Goal: Information Seeking & Learning: Understand process/instructions

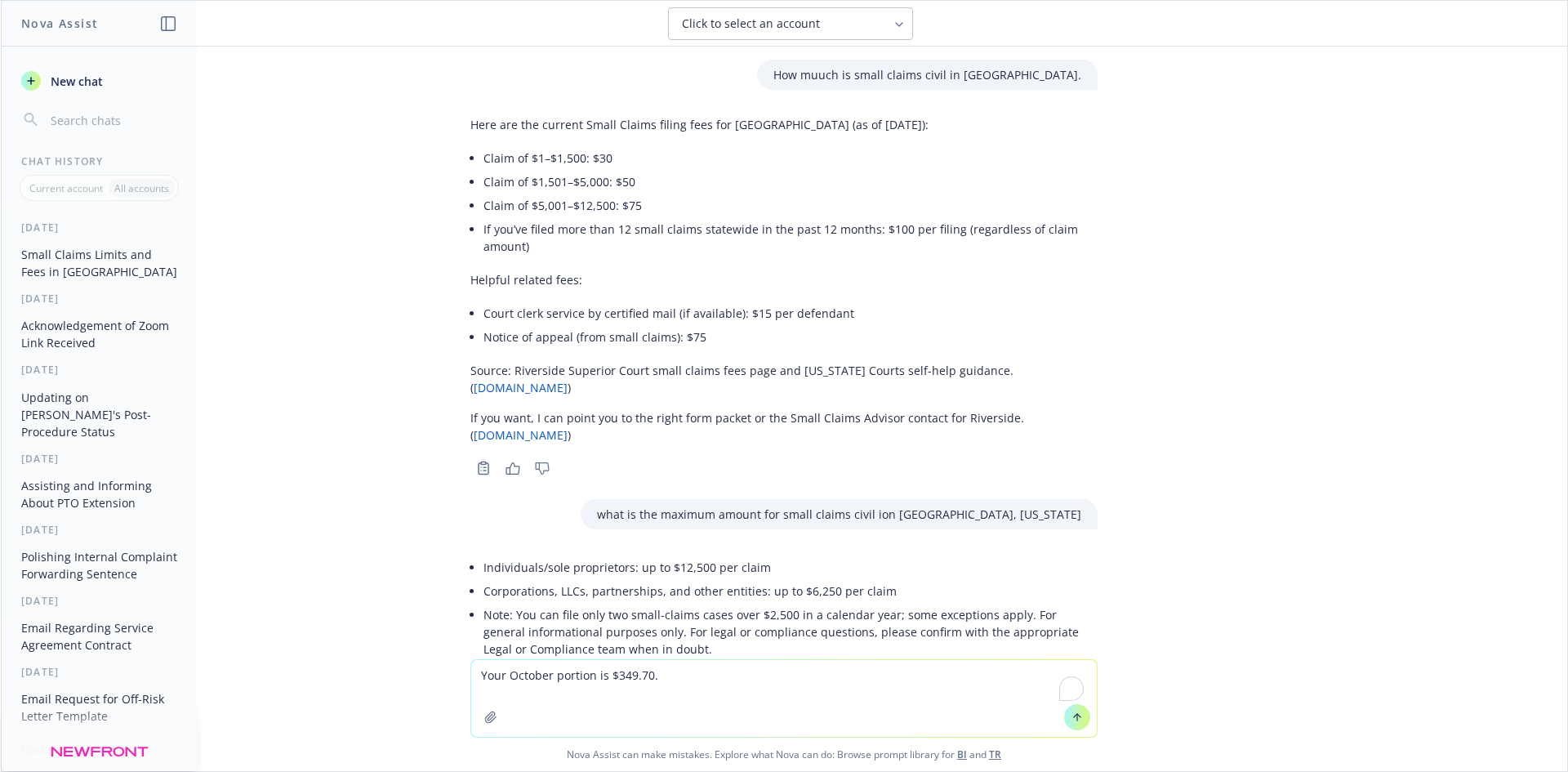
scroll to position [2279, 0]
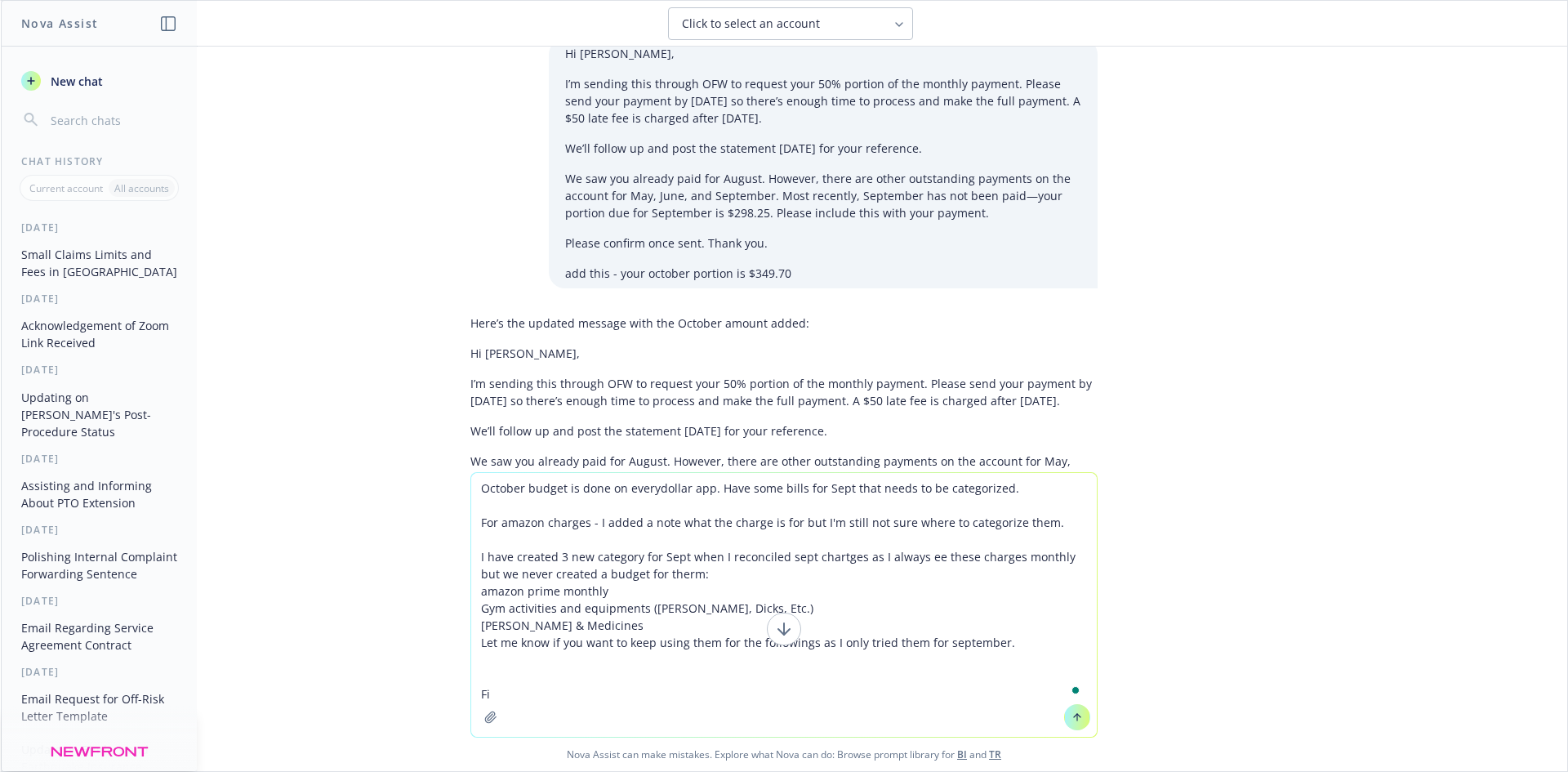
type textarea "October budget is done on everydollar app. Have some bills for Sept that needs …"
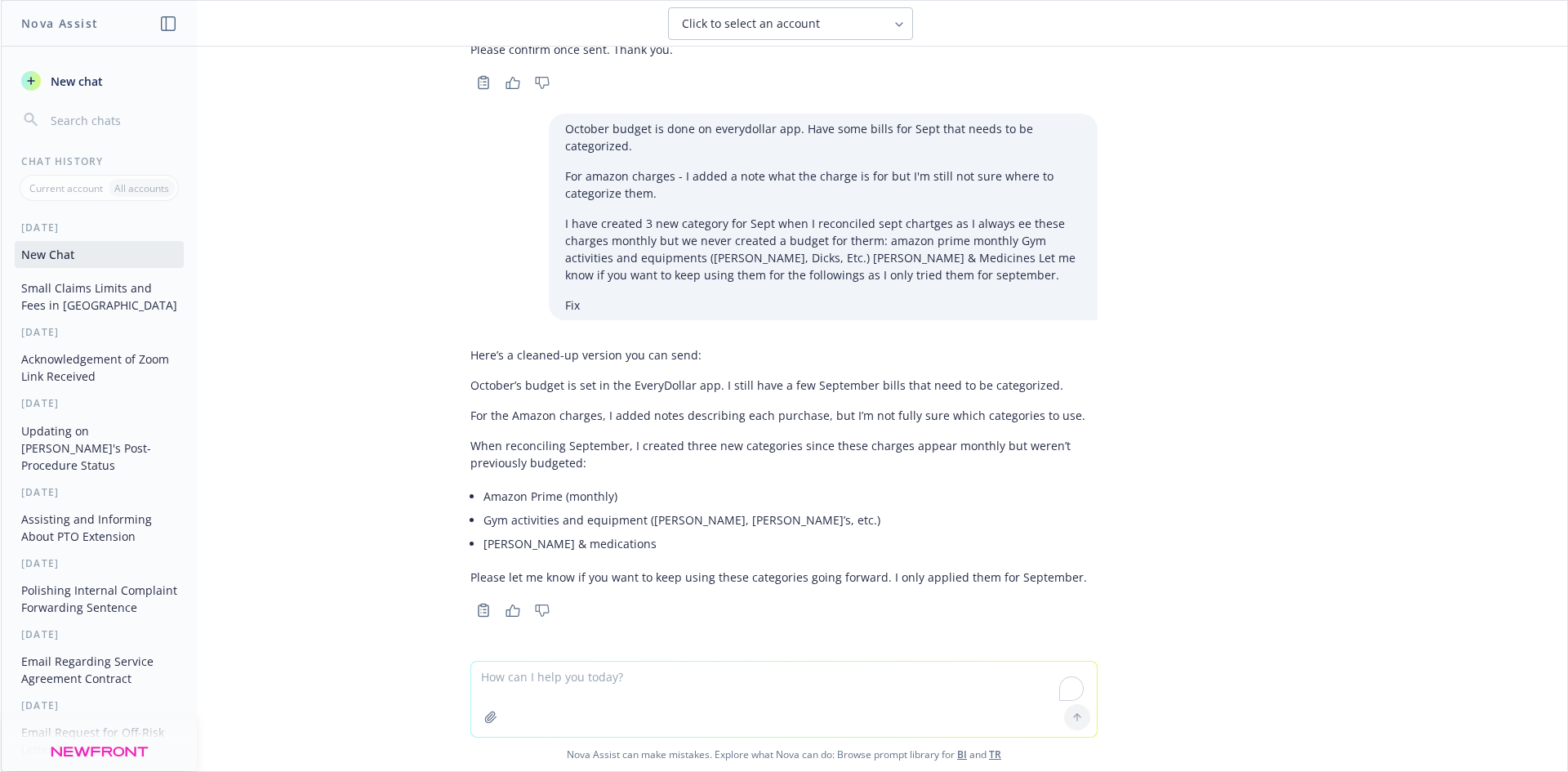
scroll to position [2806, 0]
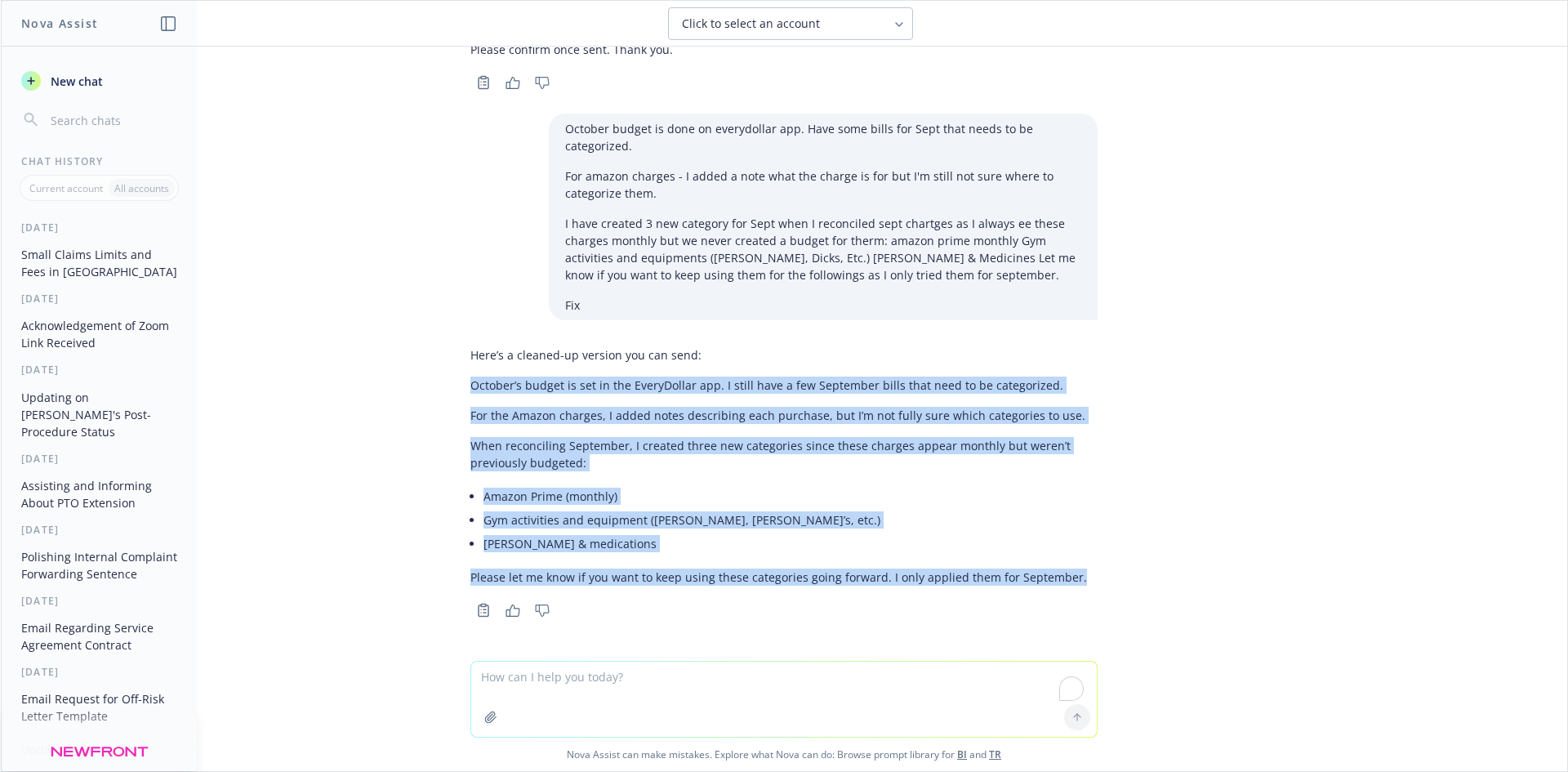
drag, startPoint x: 1144, startPoint y: 586, endPoint x: 459, endPoint y: 388, distance: 713.0
click at [459, 388] on div "How muuch is small claims civil in [GEOGRAPHIC_DATA]. Here are the current Smal…" at bounding box center [784, 354] width 1566 height 614
copy div "October’s budget is set in the EveryDollar app. I still have a few September bi…"
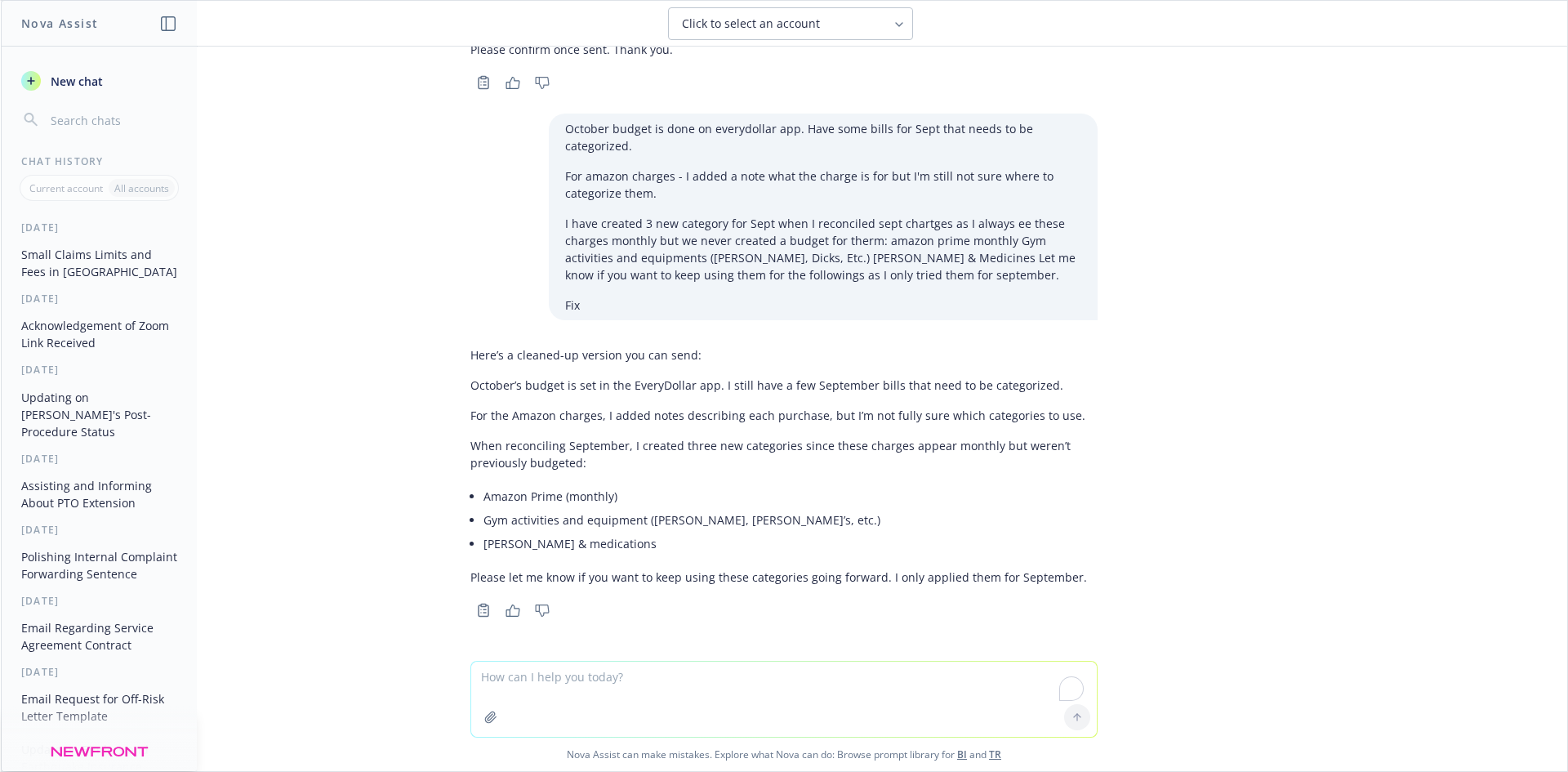
drag, startPoint x: 642, startPoint y: 646, endPoint x: 640, endPoint y: 667, distance: 21.1
click at [641, 649] on div at bounding box center [784, 651] width 1541 height 20
click at [631, 690] on textarea "To enrich screen reader interactions, please activate Accessibility in Grammarl…" at bounding box center [784, 699] width 625 height 75
paste textarea "@[PERSON_NAME] October’s budget is set in the EveryDollar app. I still have a f…"
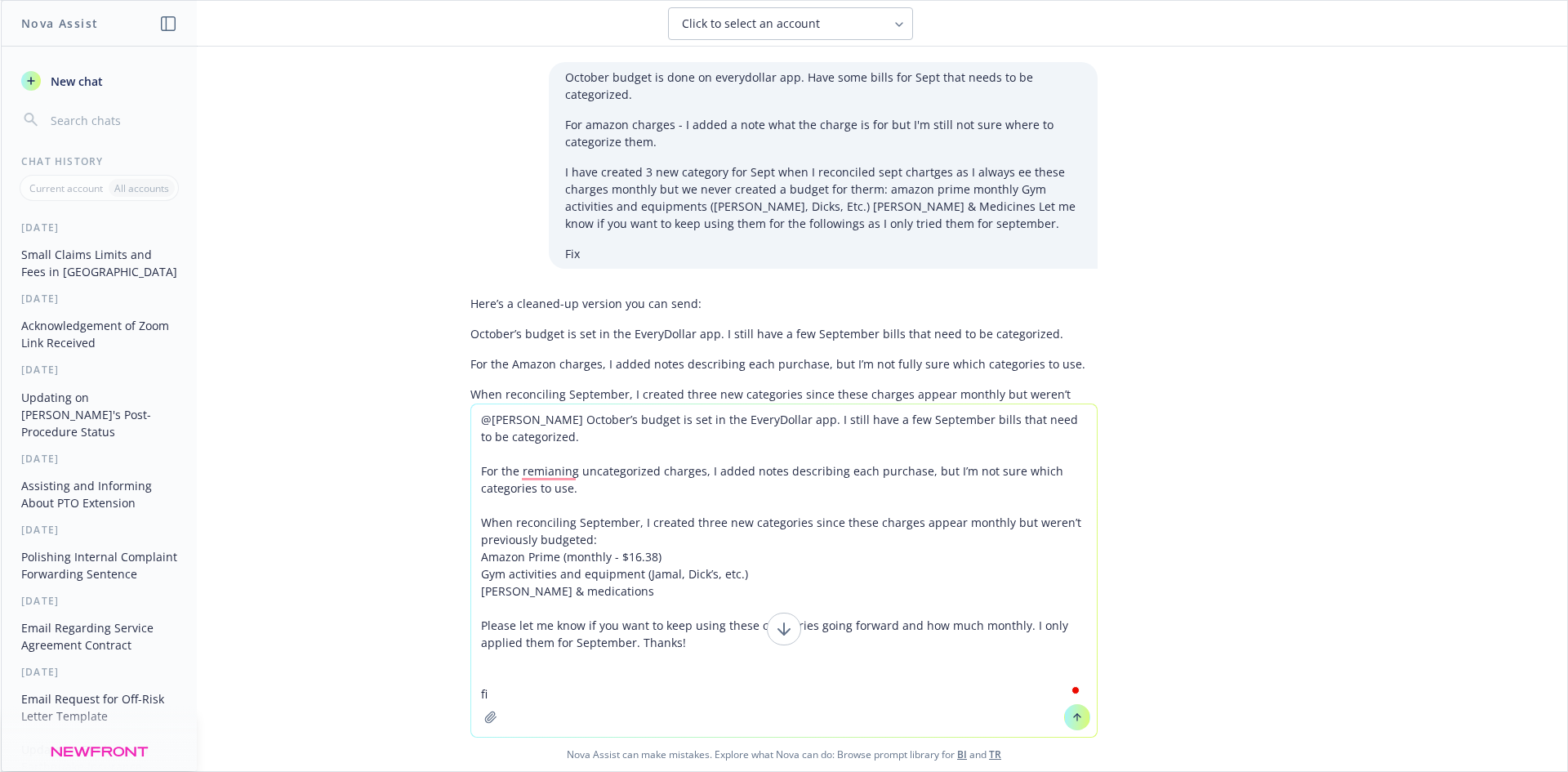
type textarea "@[PERSON_NAME] October’s budget is set in the EveryDollar app. I still have a f…"
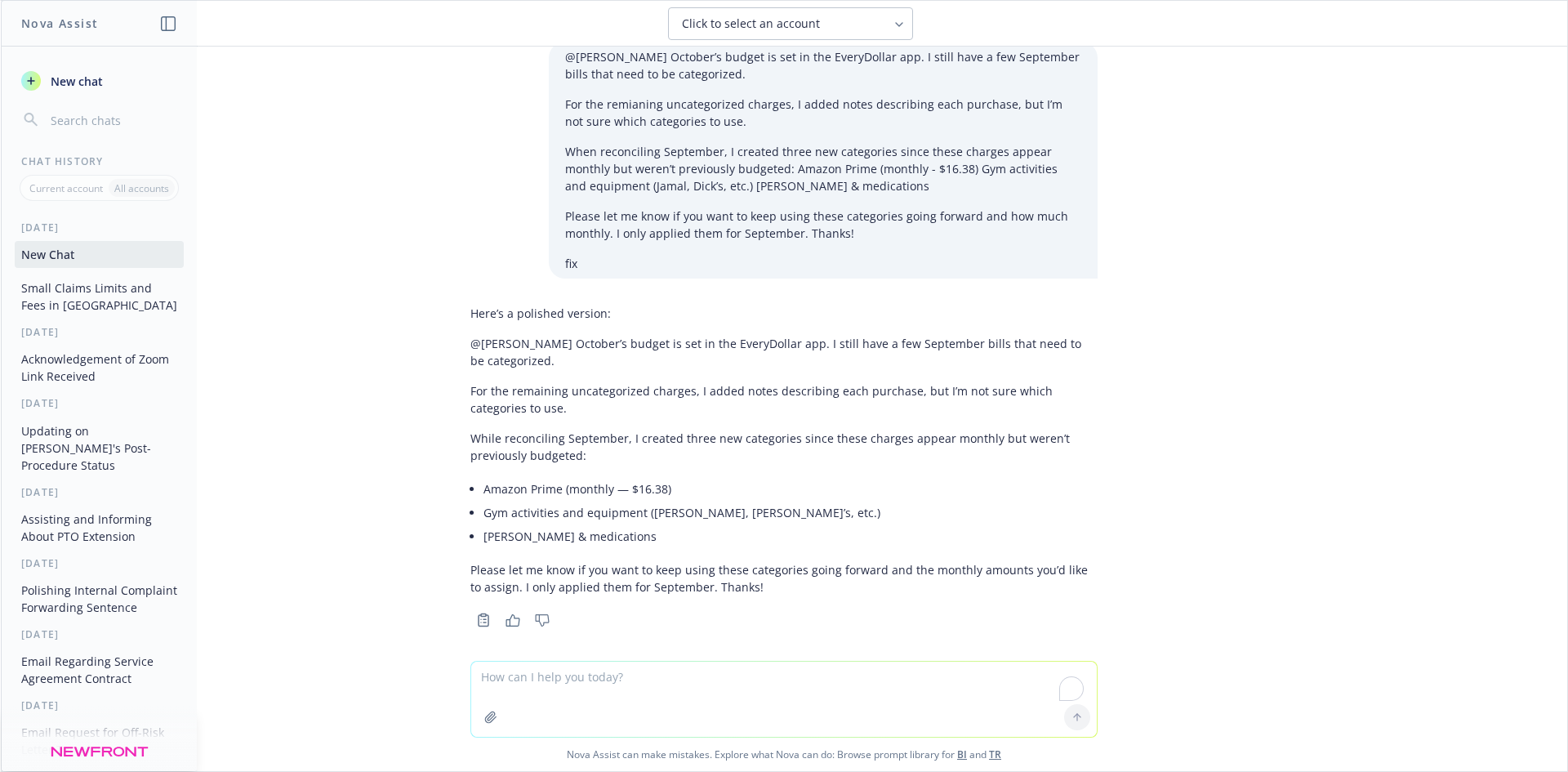
scroll to position [3415, 0]
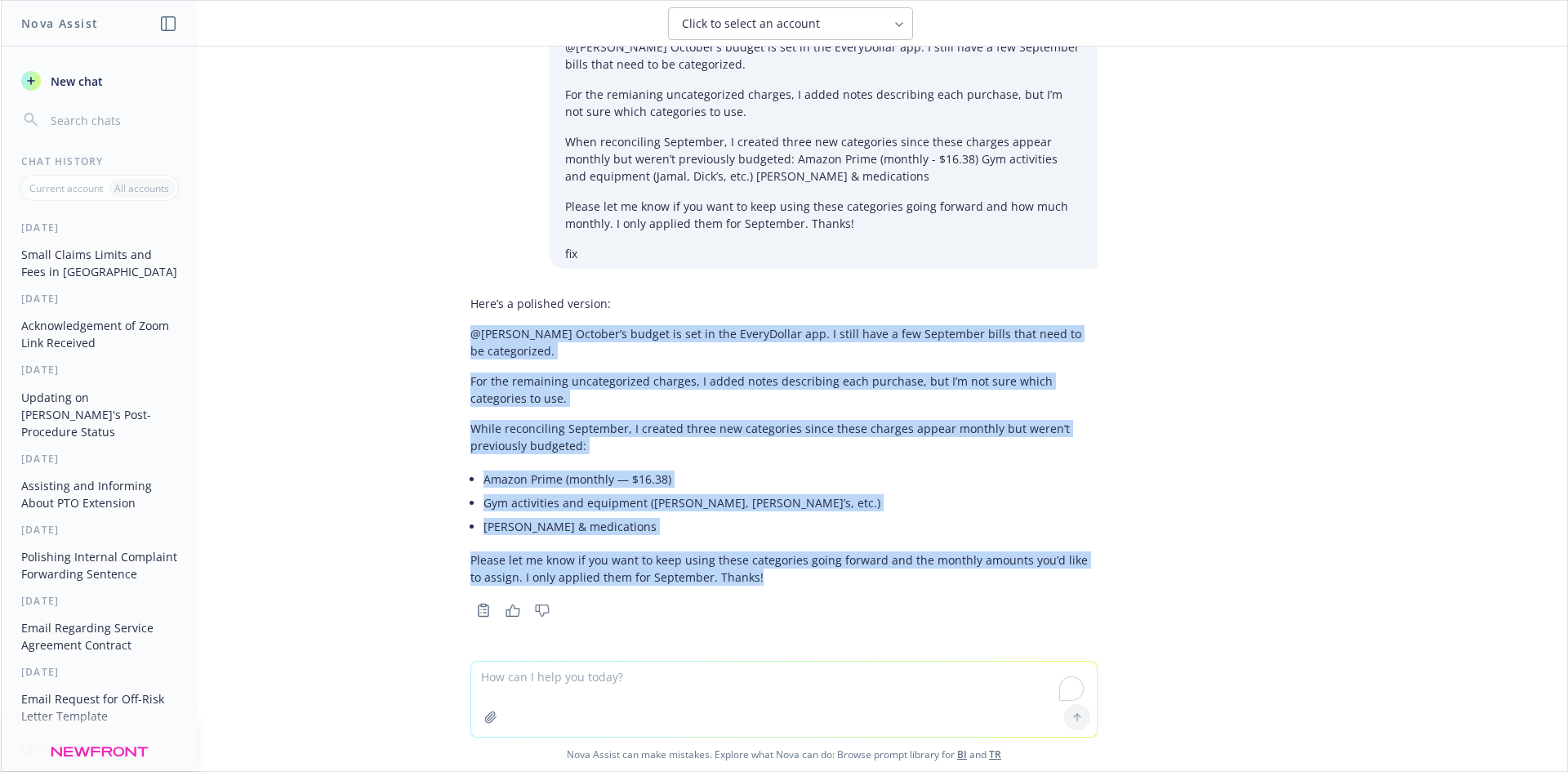
drag, startPoint x: 476, startPoint y: 346, endPoint x: 806, endPoint y: 579, distance: 404.0
click at [806, 585] on div "Here’s a polished version: @[PERSON_NAME] October’s budget is set in the EveryD…" at bounding box center [784, 455] width 654 height 333
copy div "@[PERSON_NAME] October’s budget is set in the EveryDollar app. I still have a f…"
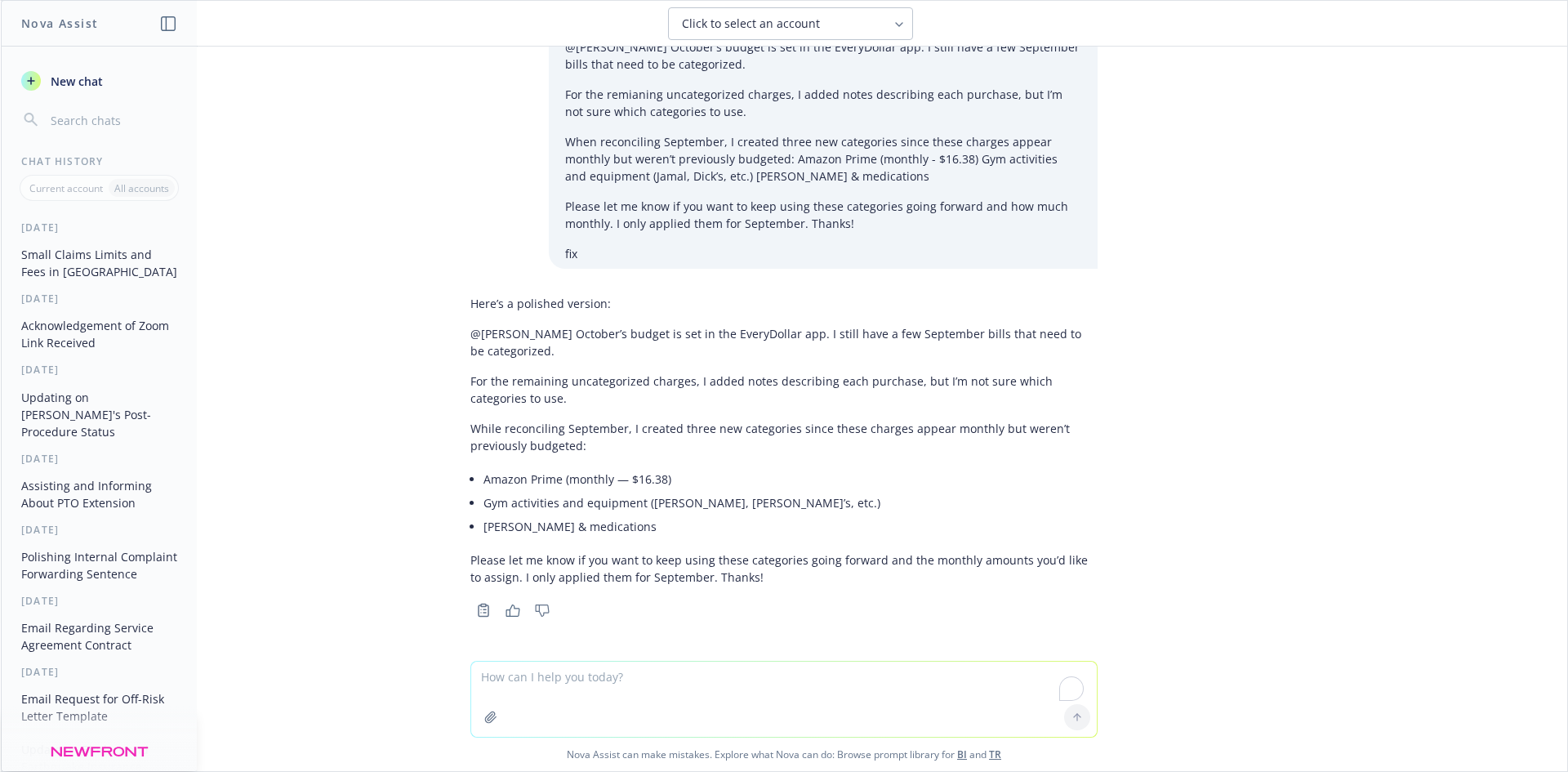
click at [611, 687] on textarea "To enrich screen reader interactions, please activate Accessibility in Grammarl…" at bounding box center [784, 699] width 625 height 75
paste textarea "what it to do a small claims civil process in [GEOGRAPHIC_DATA]."
drag, startPoint x: 503, startPoint y: 681, endPoint x: 513, endPoint y: 682, distance: 10.0
click at [513, 682] on textarea "what it to do a small claims civil process in [GEOGRAPHIC_DATA]." at bounding box center [784, 698] width 625 height 76
click at [590, 676] on textarea "what do I need to do a small claims civil process in [GEOGRAPHIC_DATA]." at bounding box center [784, 698] width 625 height 76
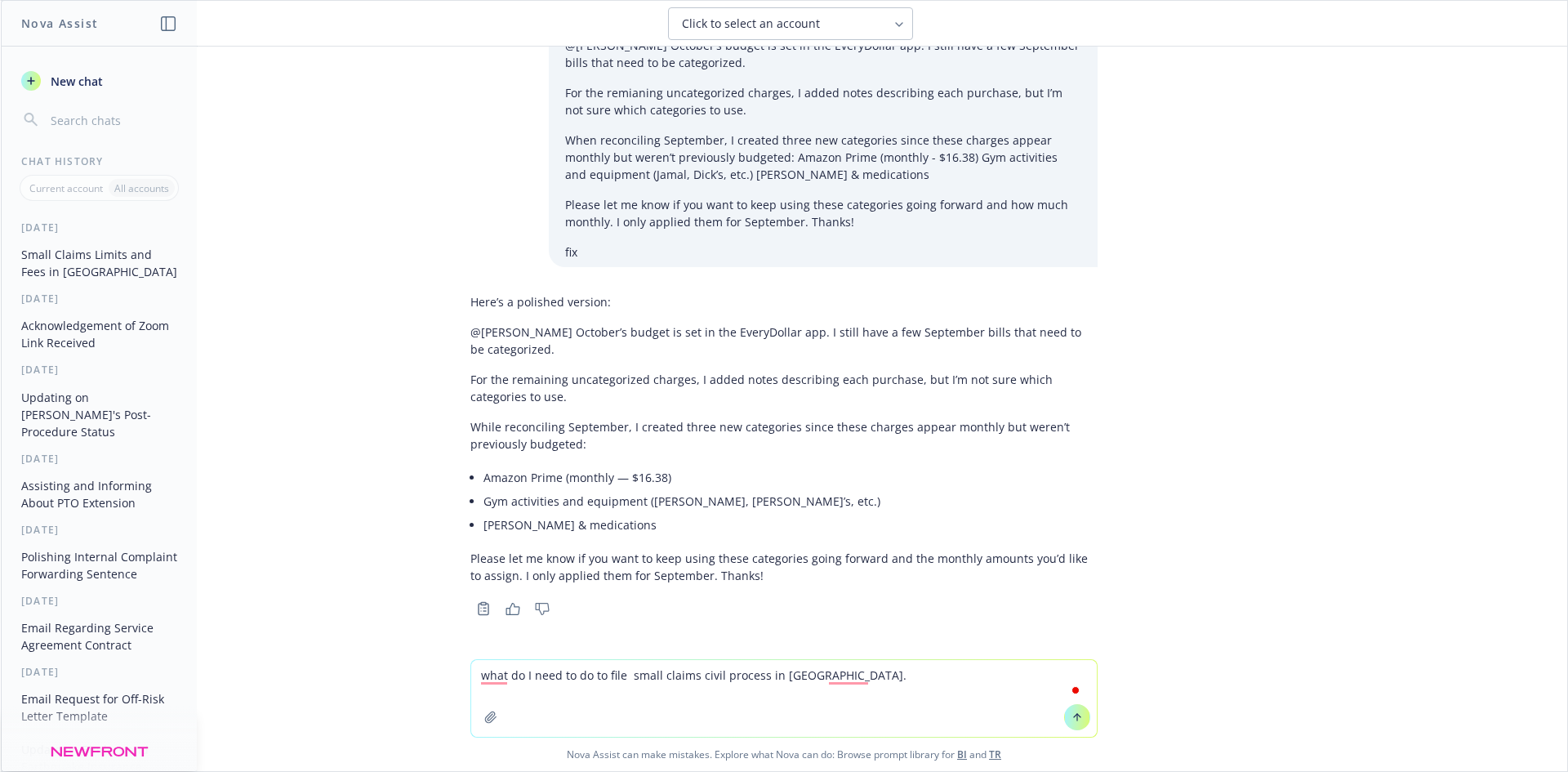
type textarea "what do I need to do to file a small claims civil process in [GEOGRAPHIC_DATA]."
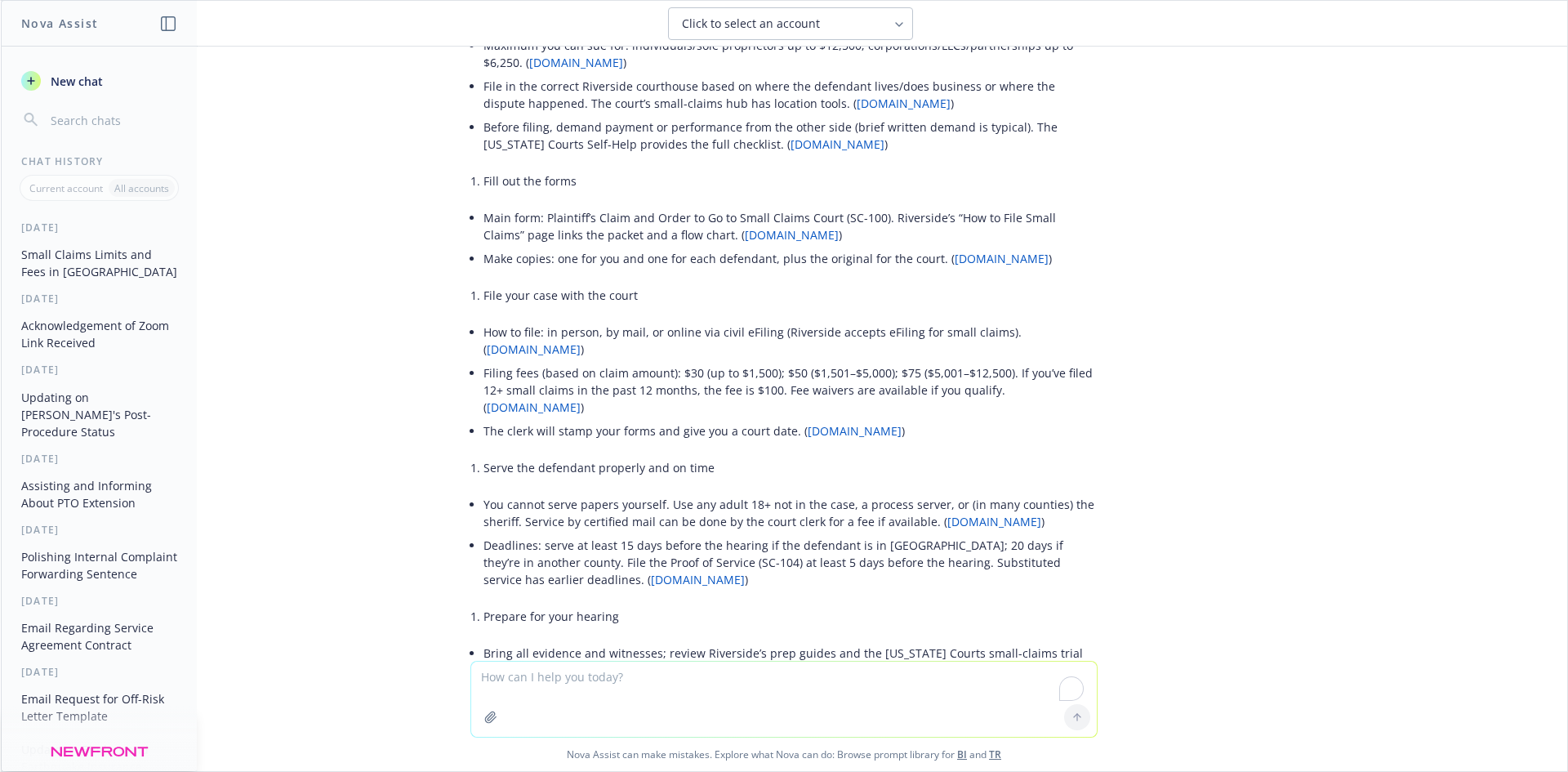
scroll to position [4174, 0]
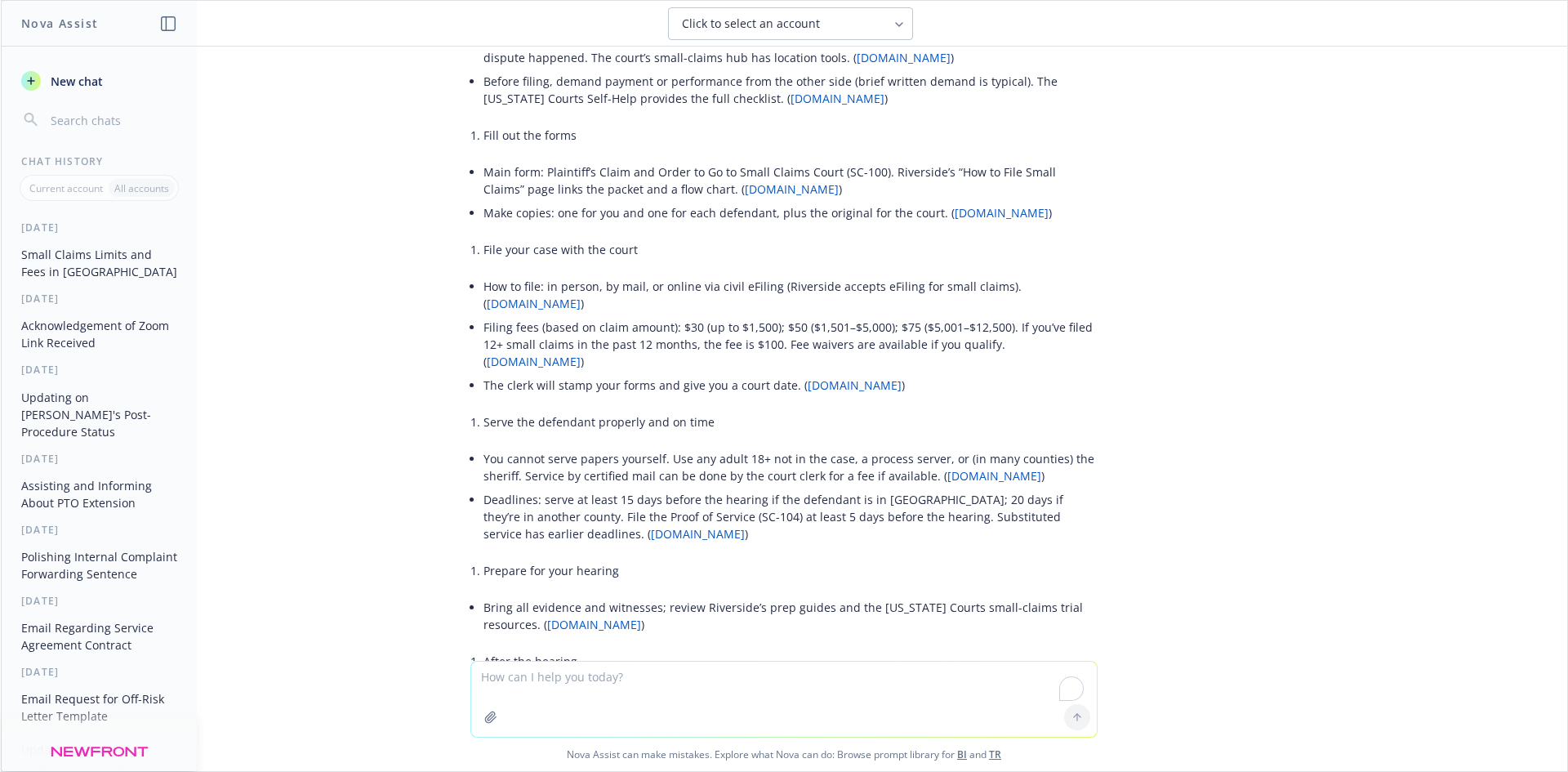
click at [564, 369] on link "[DOMAIN_NAME]" at bounding box center [534, 362] width 94 height 16
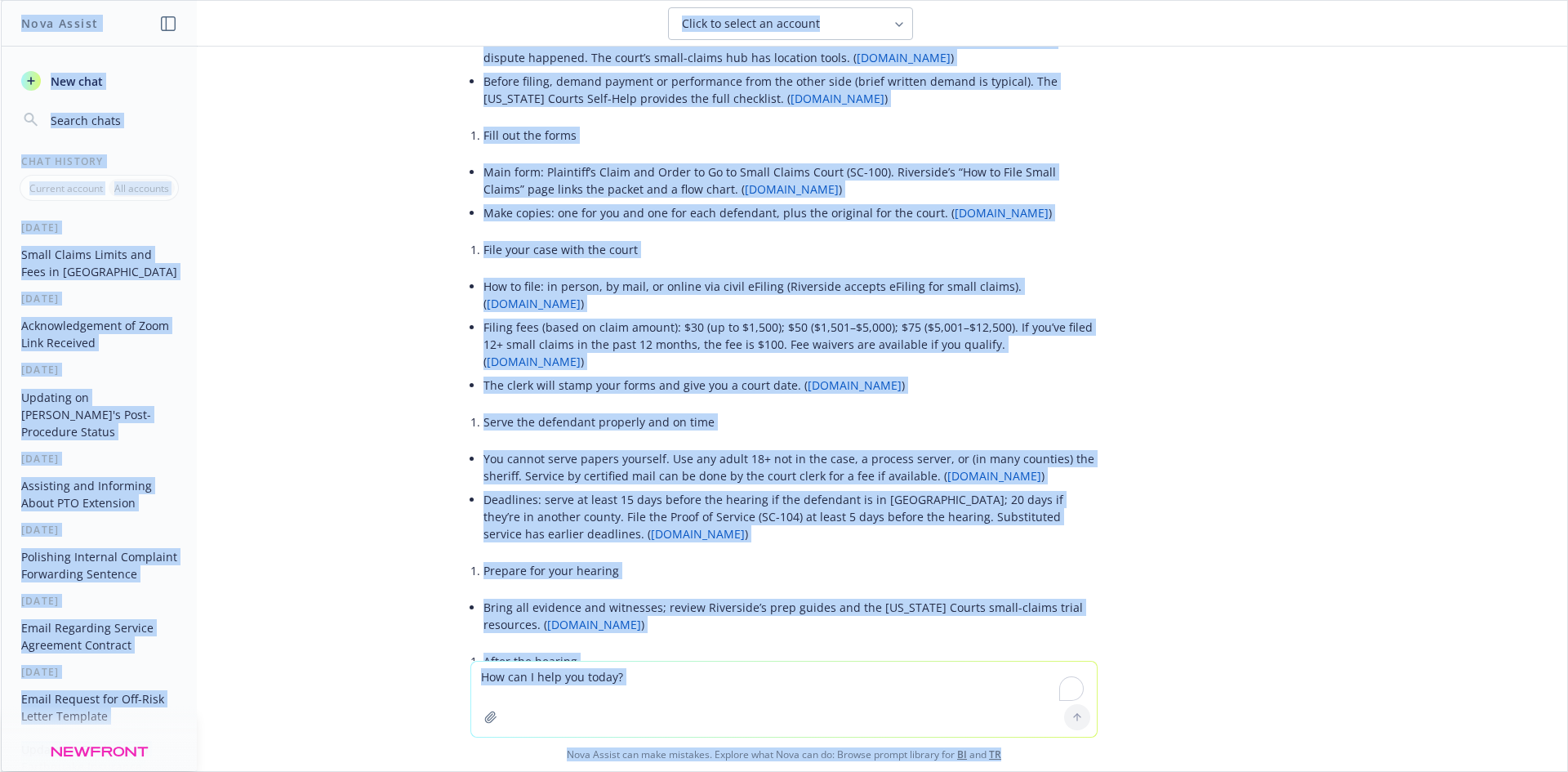
copy body "Nova Assist New chat Chat History Current account All accounts [DATE] Small Cla…"
click at [870, 262] on li "File your case with the court" at bounding box center [790, 250] width 614 height 24
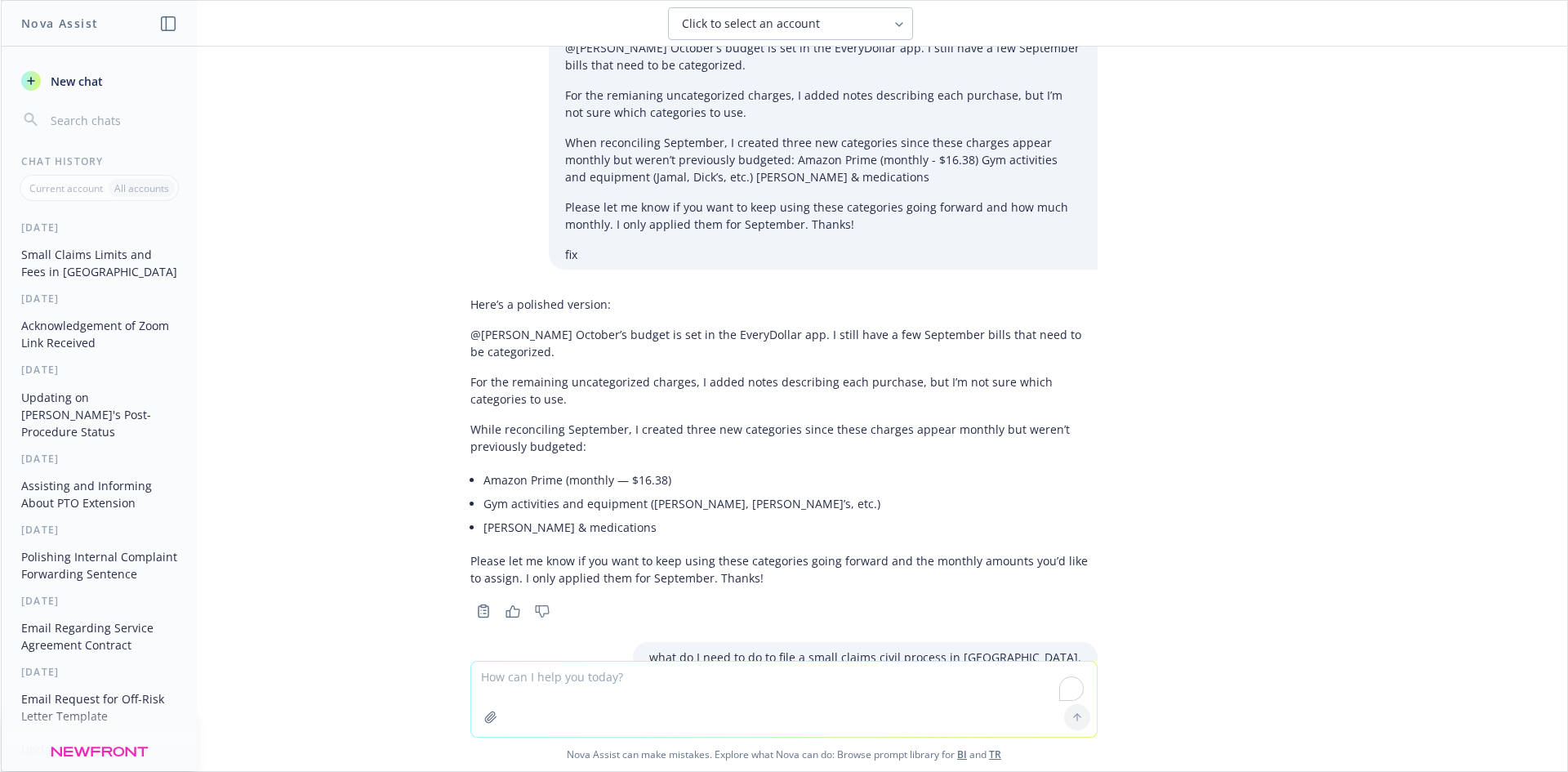
scroll to position [3603, 0]
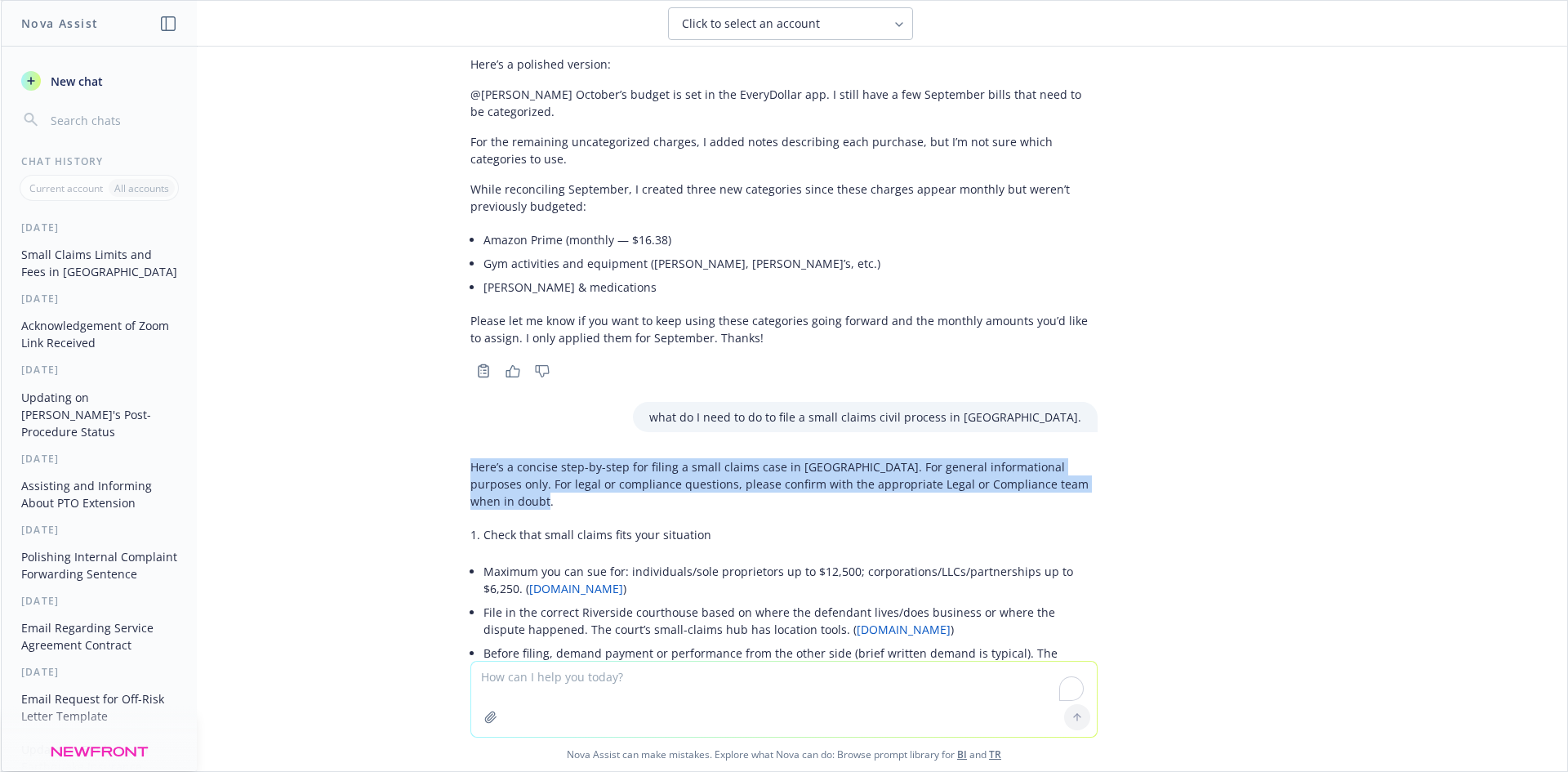
drag, startPoint x: 449, startPoint y: 522, endPoint x: 870, endPoint y: 630, distance: 434.6
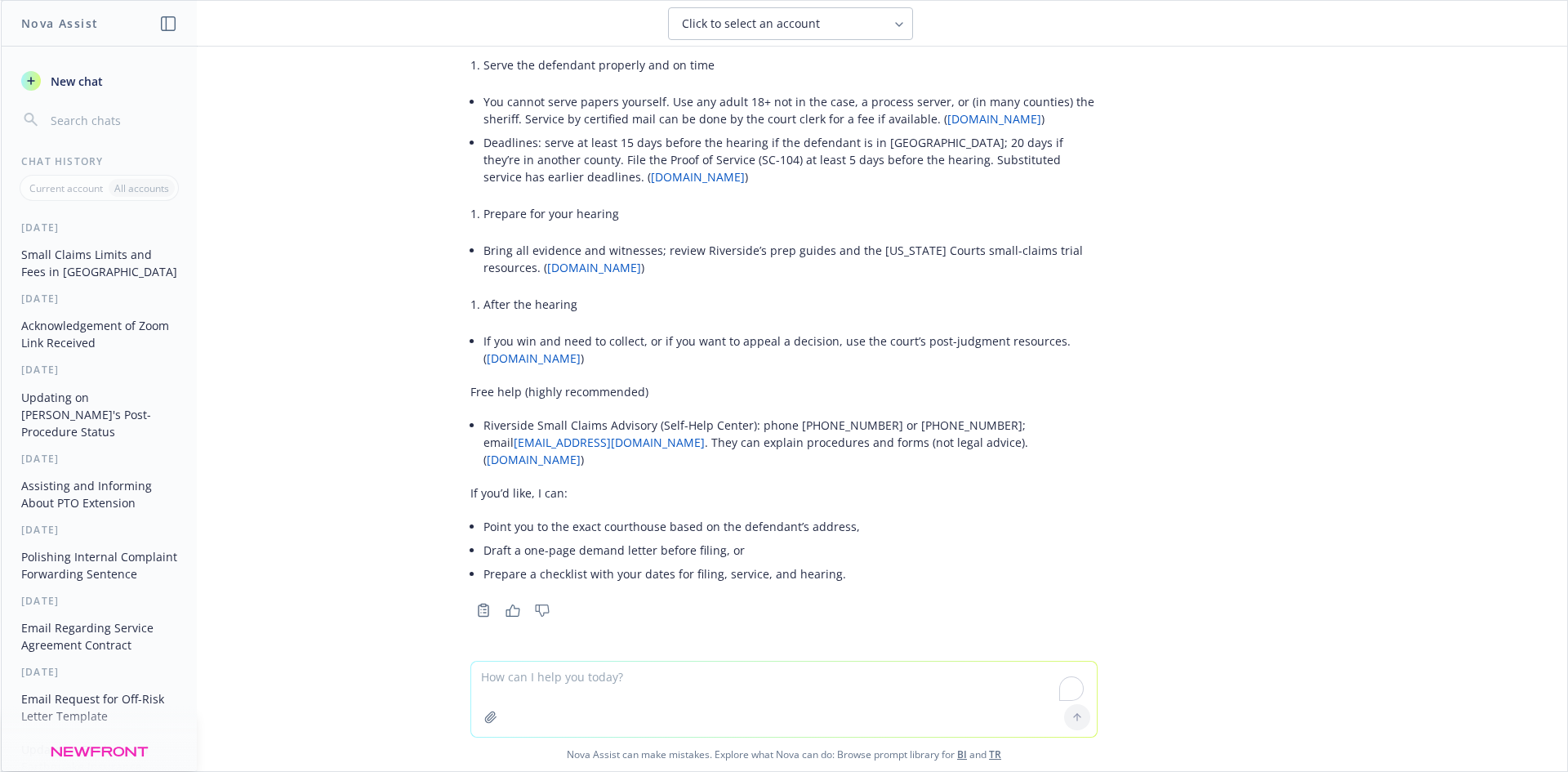
scroll to position [4583, 0]
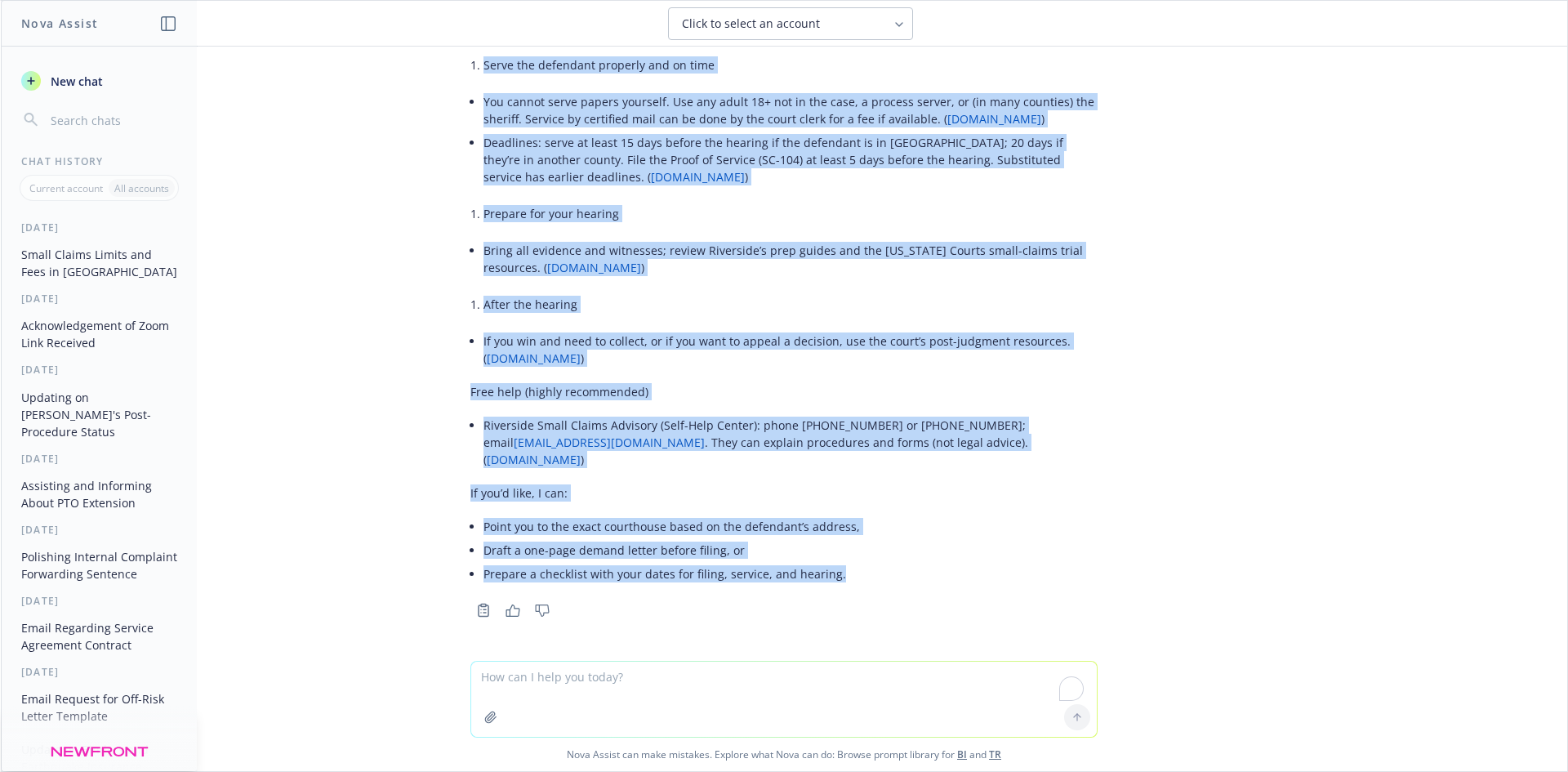
drag, startPoint x: 832, startPoint y: 534, endPoint x: 976, endPoint y: 585, distance: 152.8
click at [958, 582] on ul "Point you to the exact courthouse based on the defendant’s address, Draft a one…" at bounding box center [790, 550] width 614 height 72
copy div "Lore’i d sitamet cons-ad-elit sed doeius t incid utlabo etdo ma Aliquaeni Admin…"
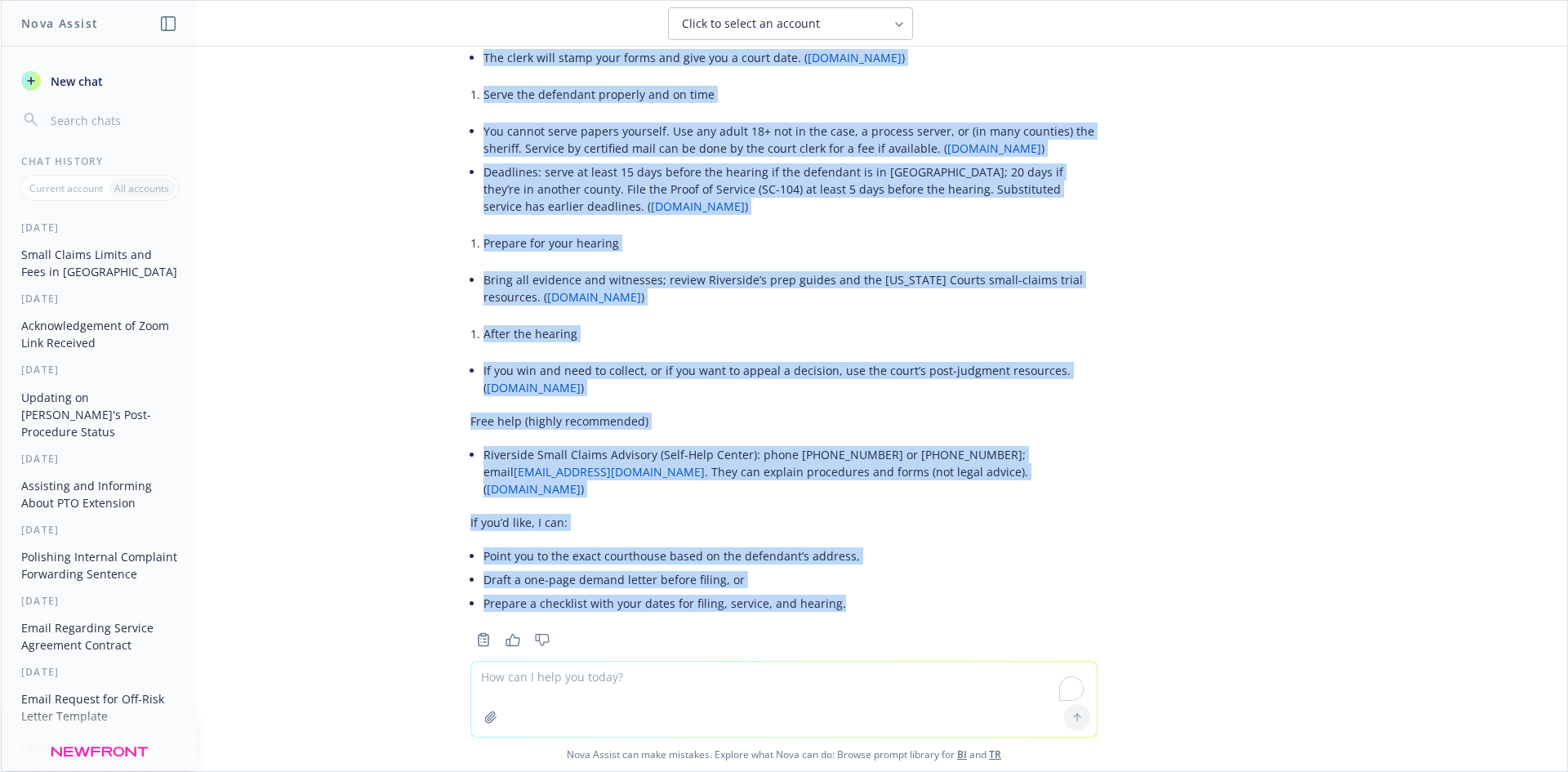
scroll to position [4502, 0]
click at [806, 400] on div "Here’s a concise step-by-step for filing a small claims case in [GEOGRAPHIC_DAT…" at bounding box center [784, 87] width 627 height 1069
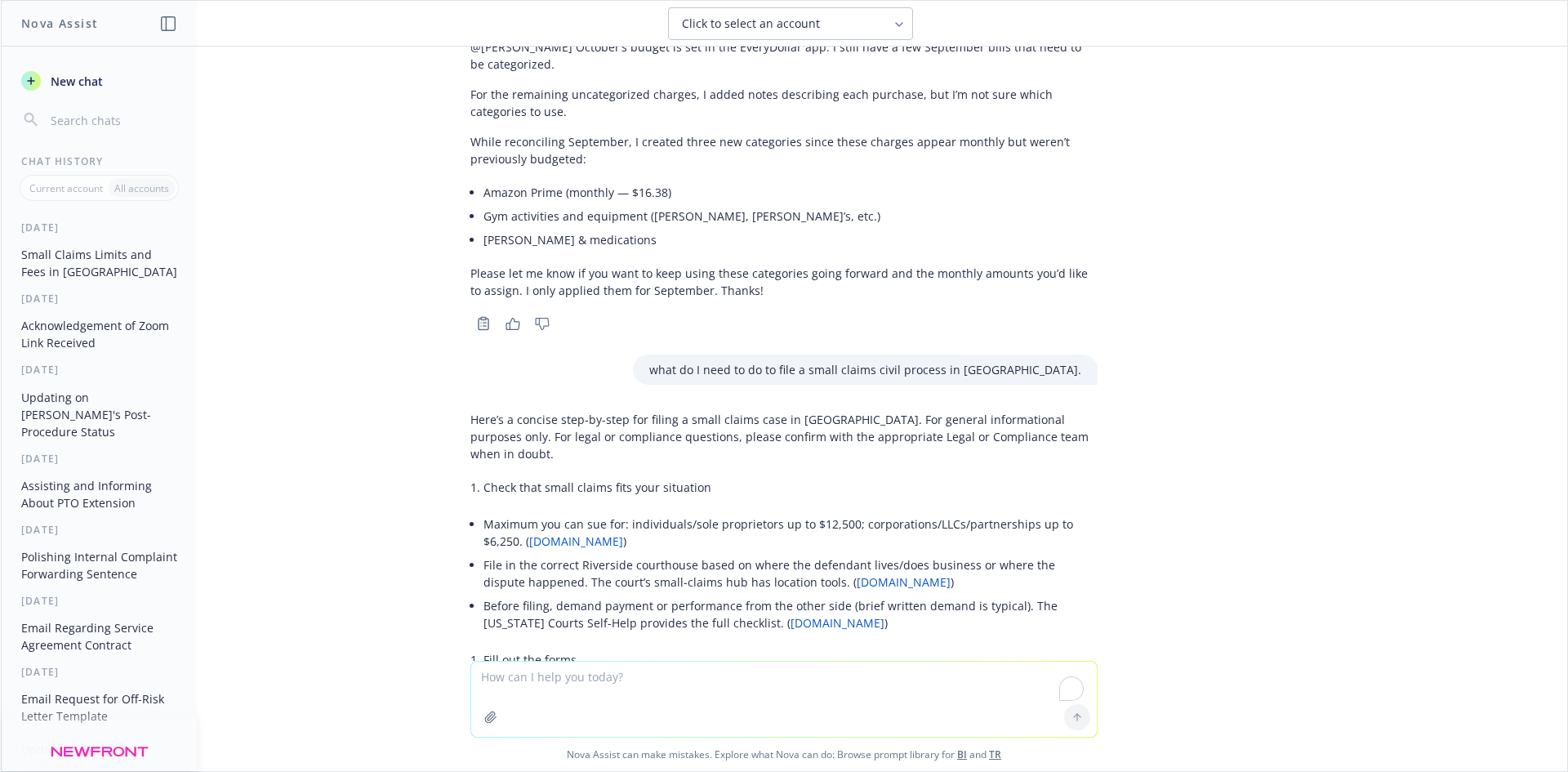
scroll to position [3930, 0]
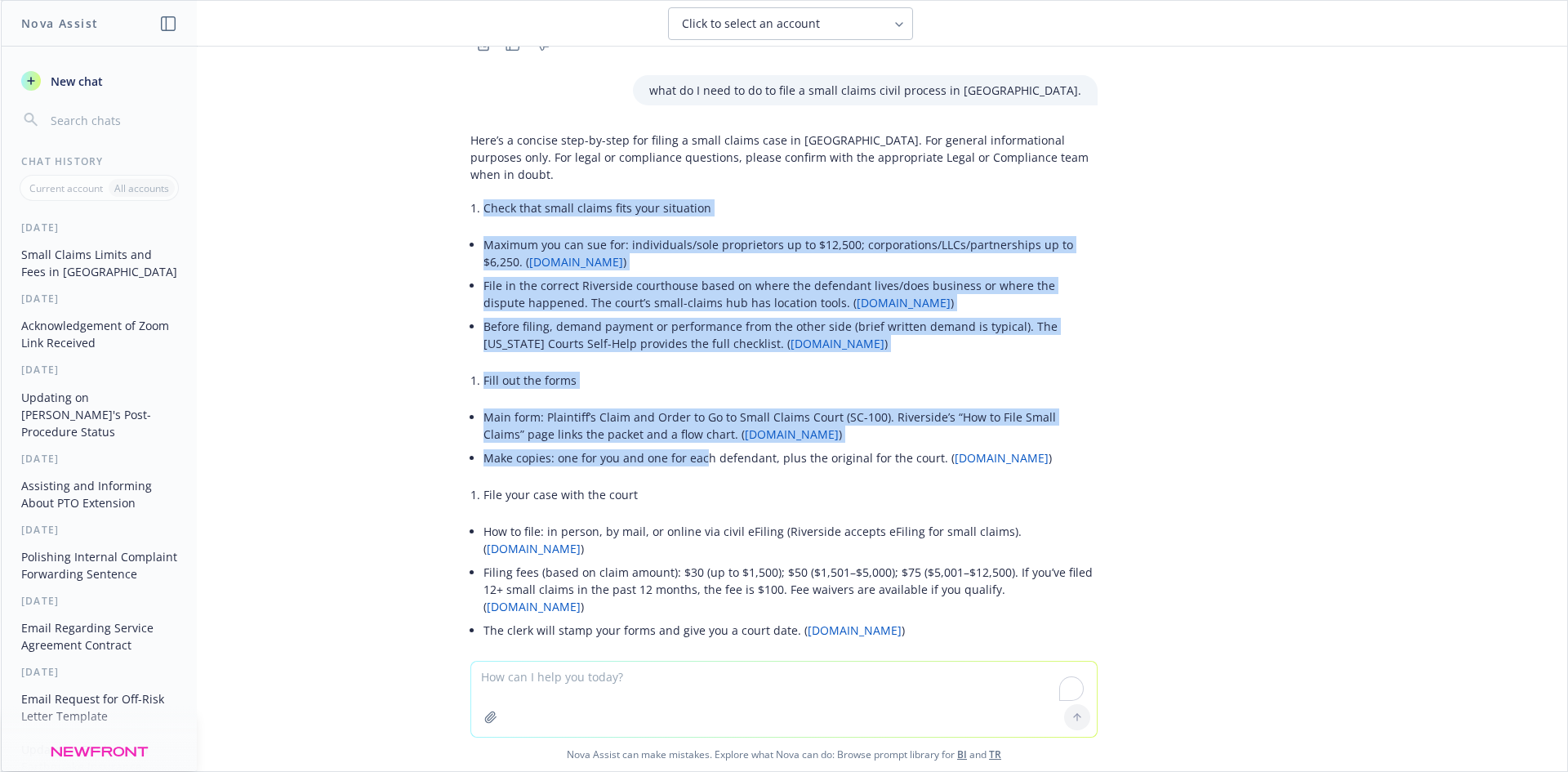
drag, startPoint x: 470, startPoint y: 249, endPoint x: 723, endPoint y: 552, distance: 394.7
click at [717, 542] on div "Here’s a concise step-by-step for filing a small claims case in [GEOGRAPHIC_DAT…" at bounding box center [784, 659] width 627 height 1069
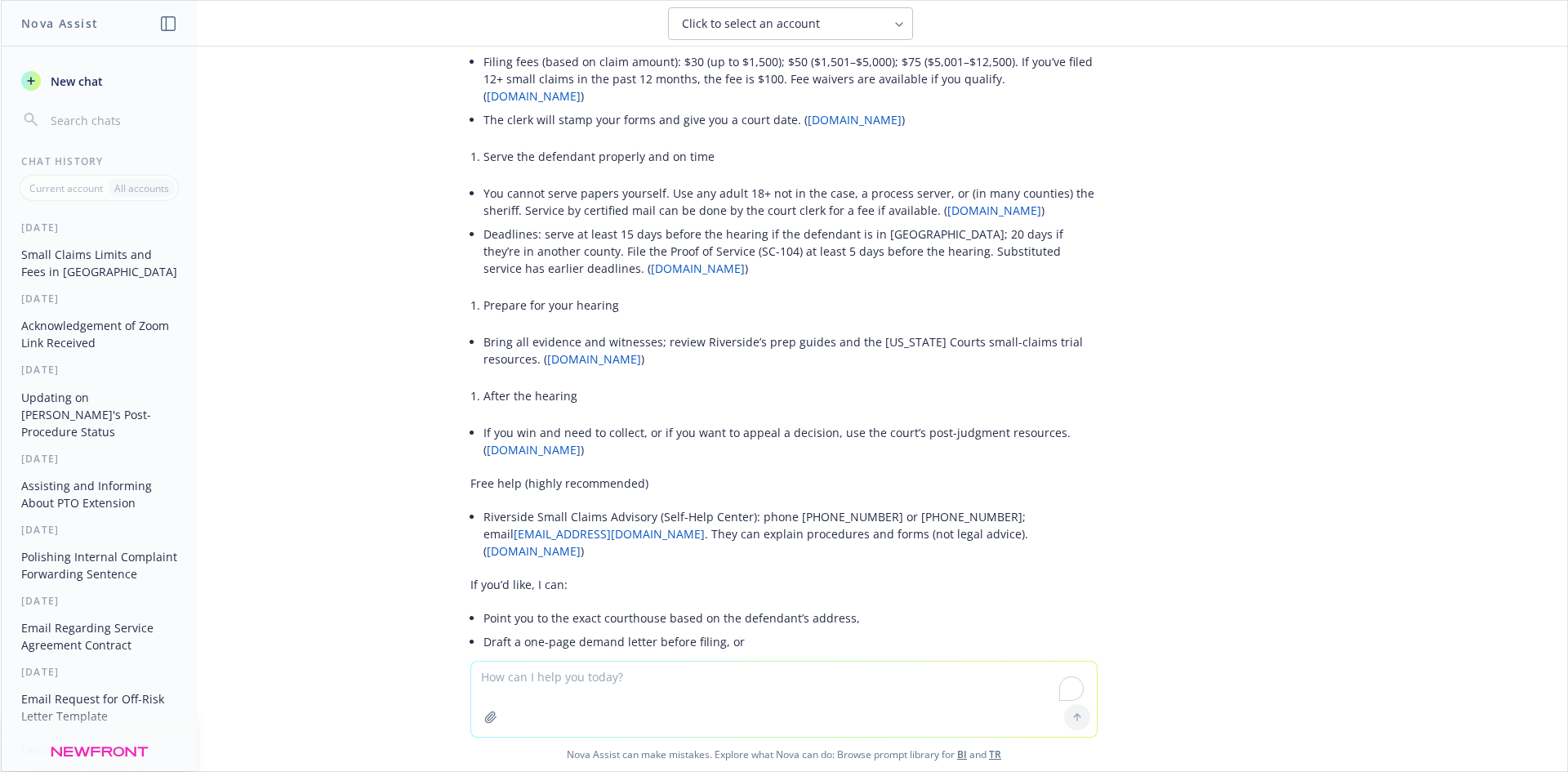
scroll to position [4419, 0]
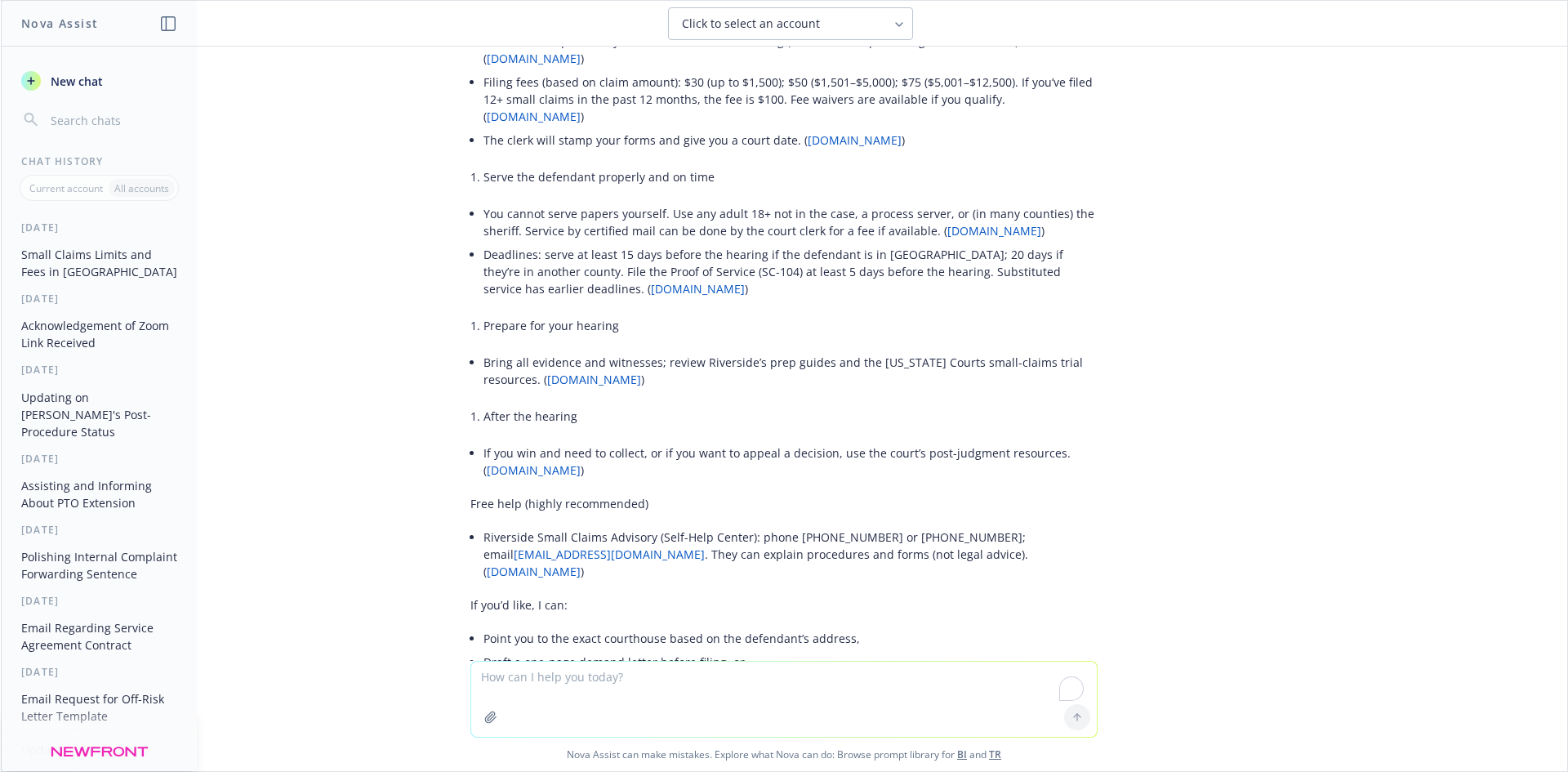
click at [619, 678] on textarea "To enrich screen reader interactions, please activate Accessibility in Grammarl…" at bounding box center [784, 699] width 625 height 75
type textarea "fix the bullet"
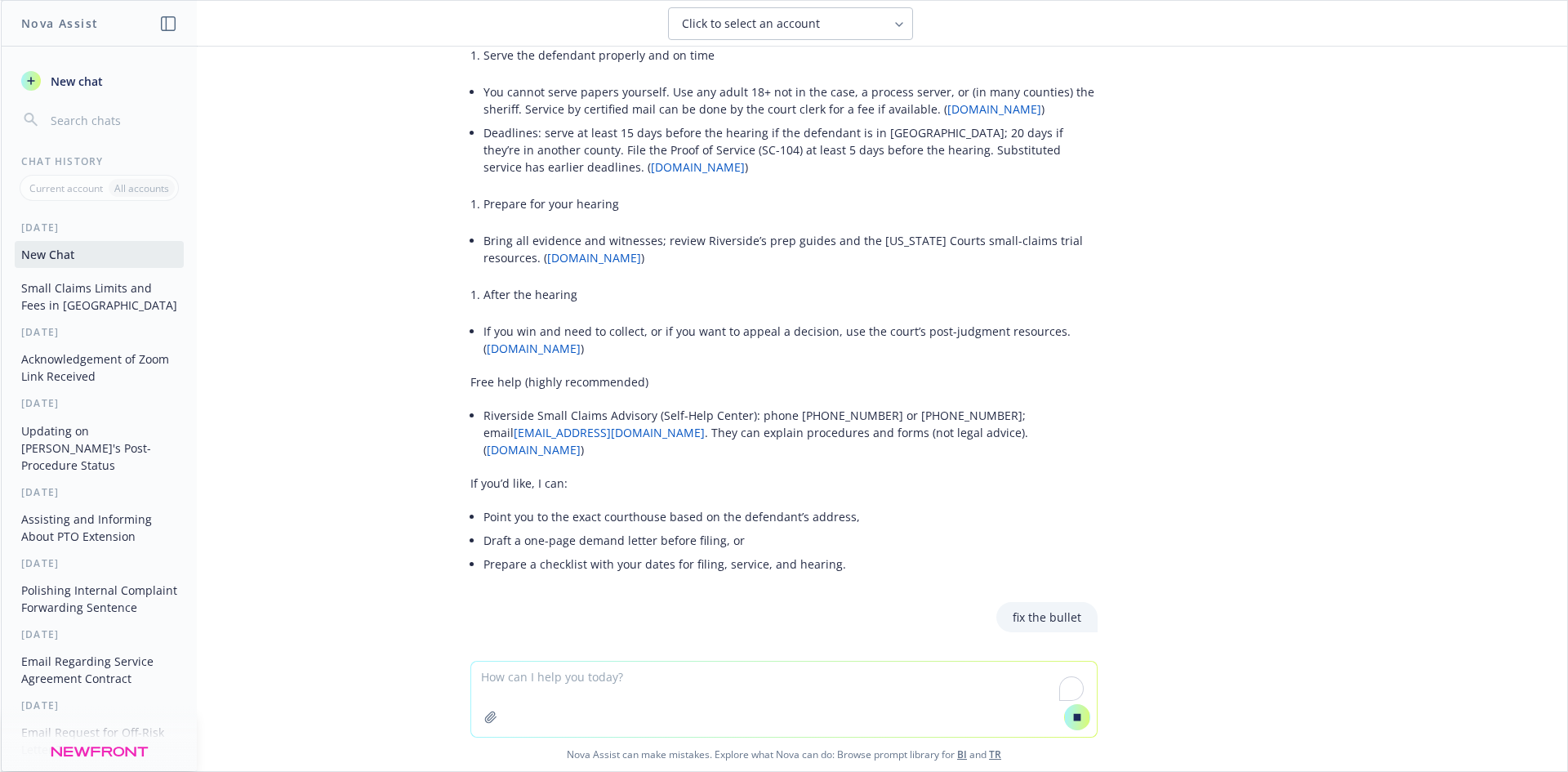
scroll to position [4384, 0]
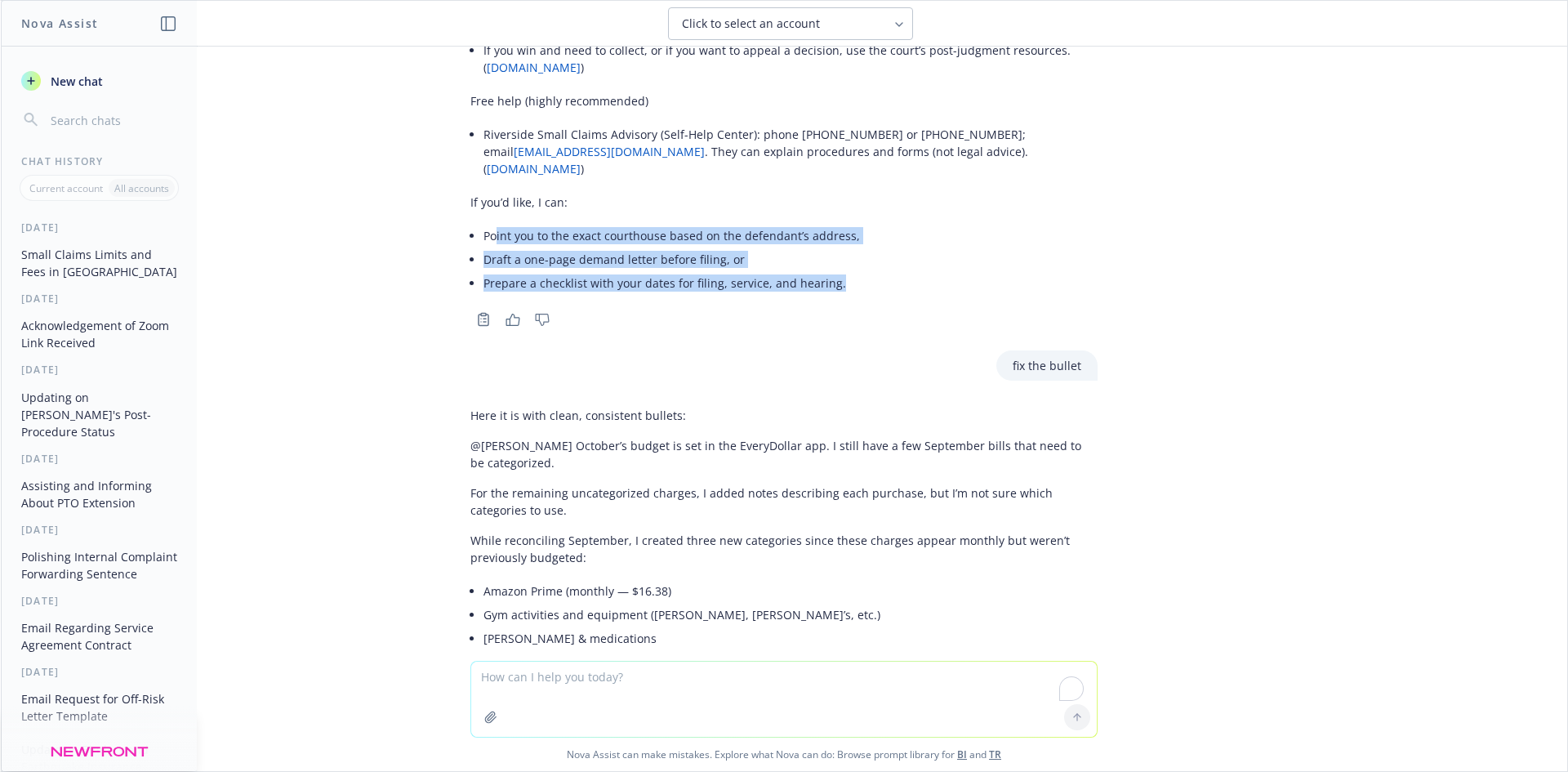
drag, startPoint x: 848, startPoint y: 341, endPoint x: 306, endPoint y: 265, distance: 547.3
click at [362, 267] on div "How muuch is small claims civil in [GEOGRAPHIC_DATA]. Here are the current Smal…" at bounding box center [784, 354] width 1566 height 614
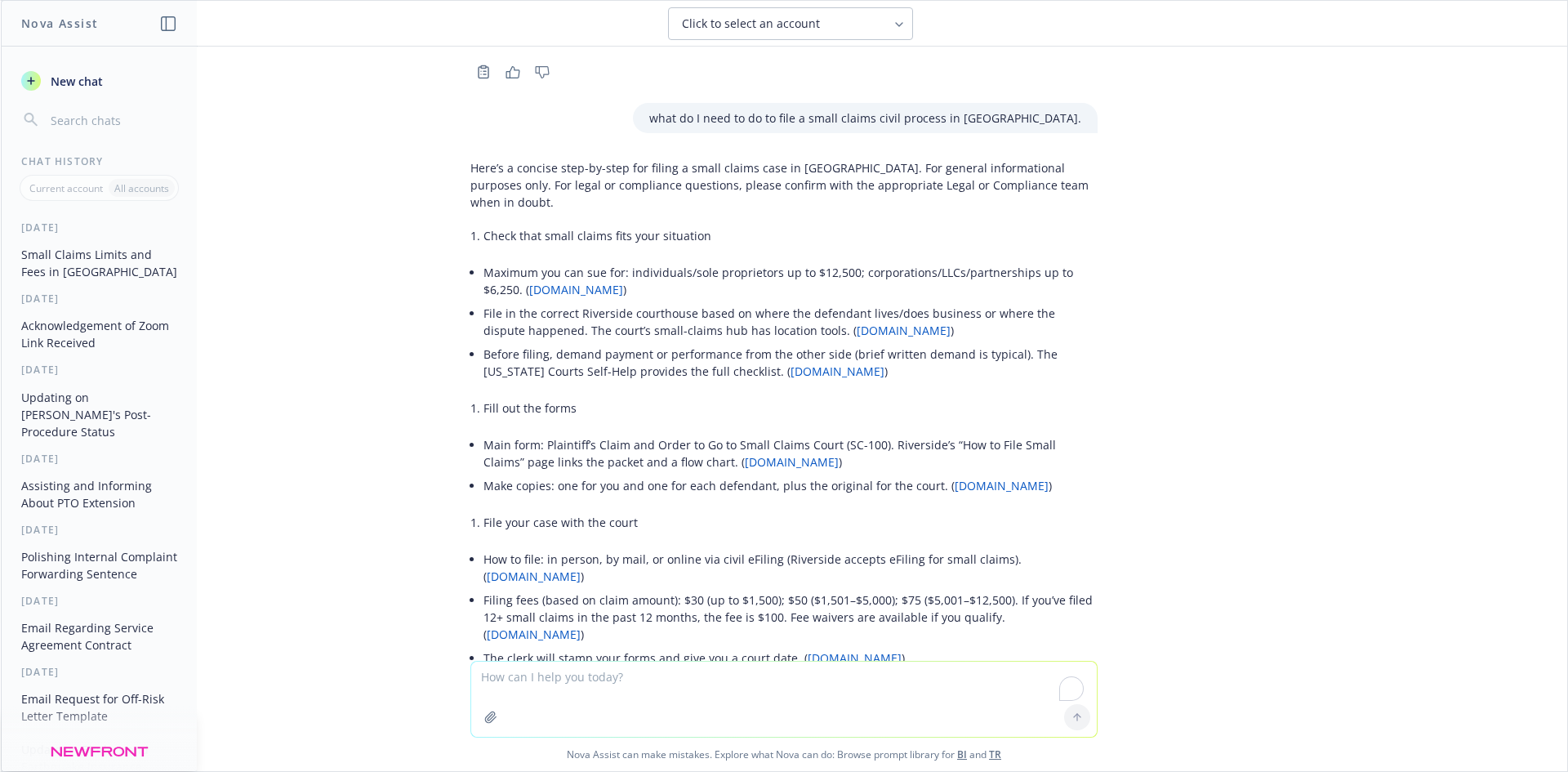
scroll to position [3679, 0]
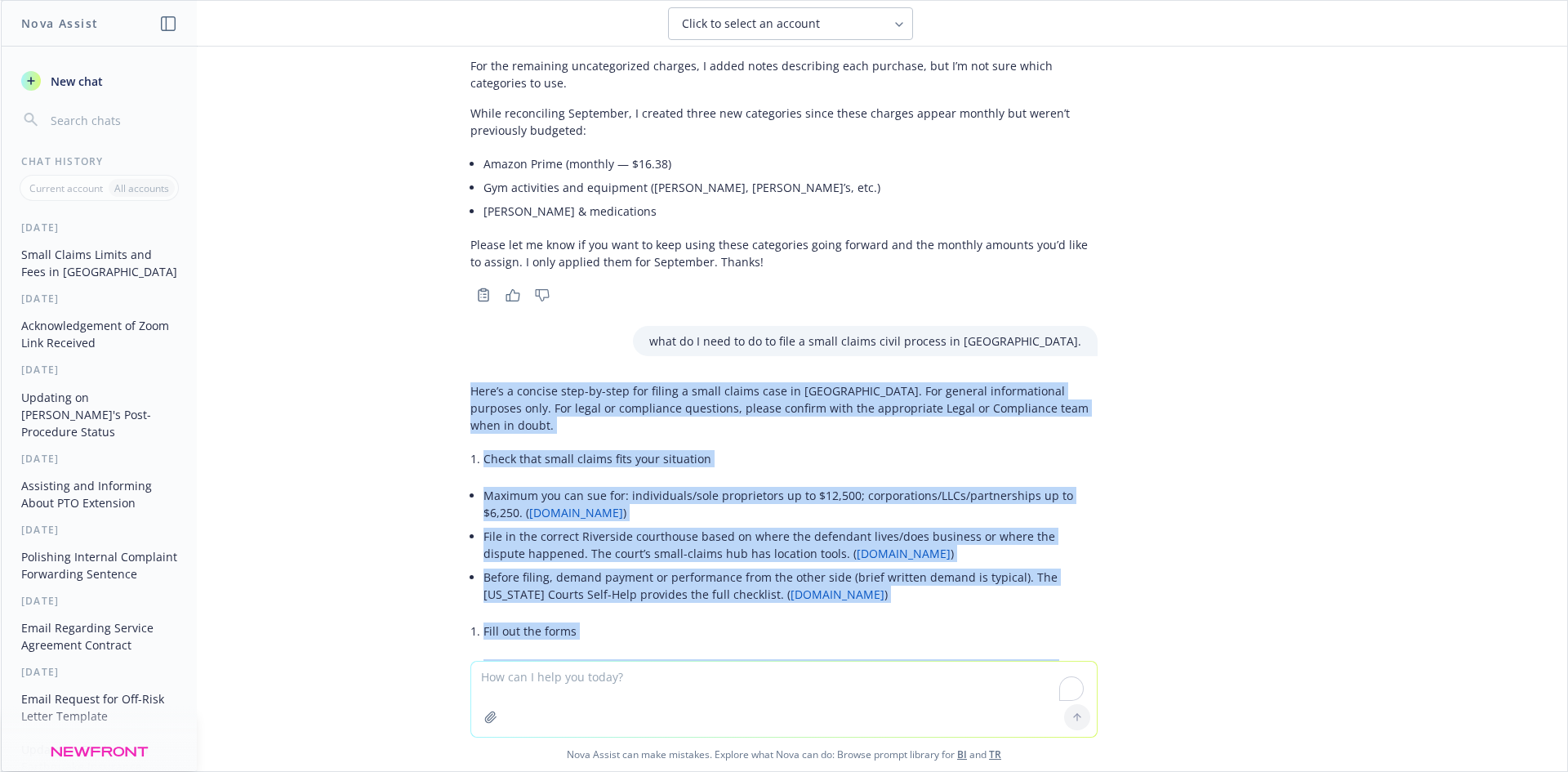
copy div "Lore’i d sitamet cons-ad-elit sed doeius t incid utlabo etdo ma Aliquaeni Admin…"
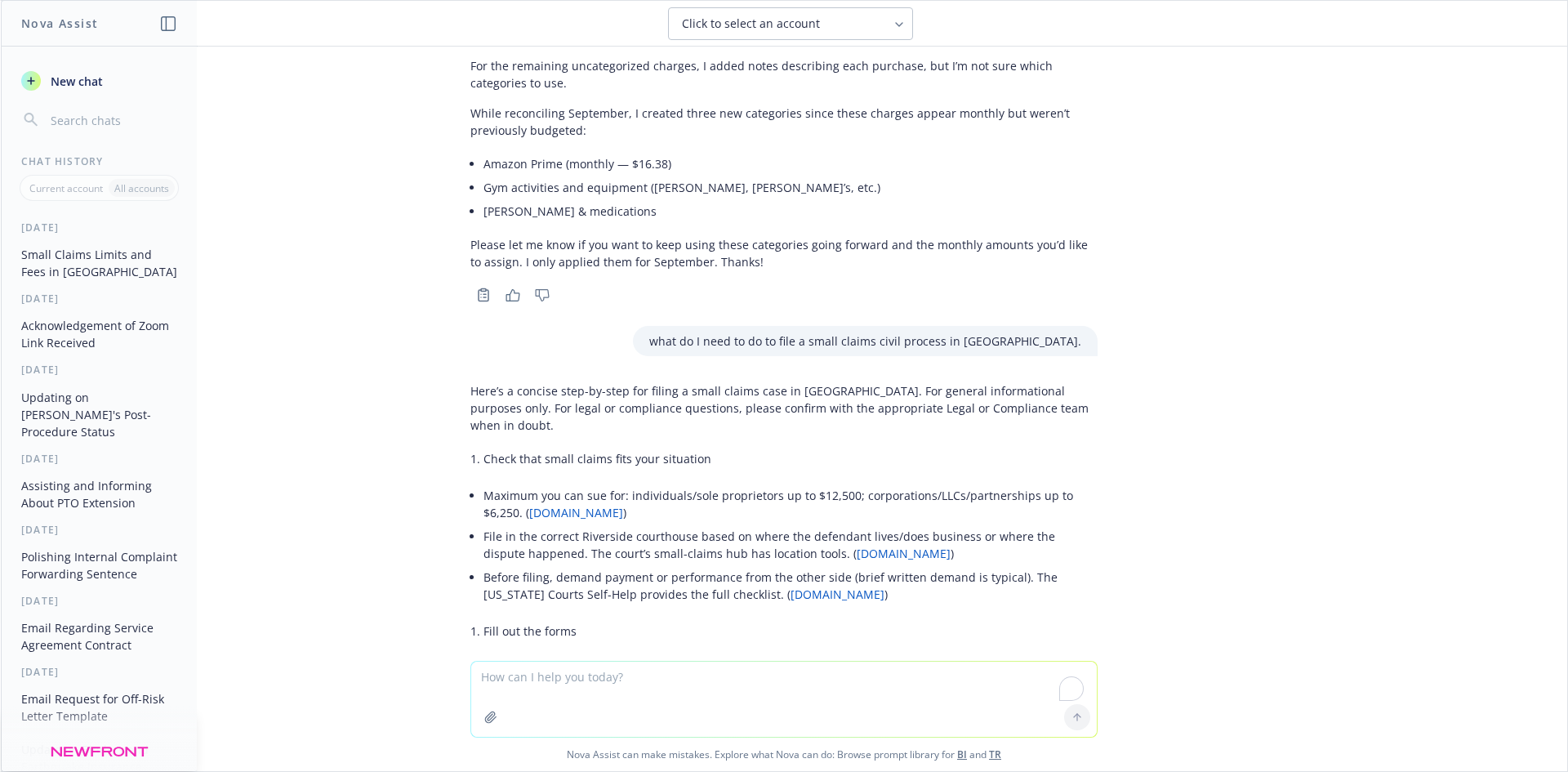
click at [534, 687] on textarea "To enrich screen reader interactions, please activate Accessibility in Grammarl…" at bounding box center [784, 699] width 625 height 75
paste textarea "Lore’i d sitamet cons-ad-elit sed doeius t incid utlabo etdo ma Aliquaeni Admin…"
type textarea "lor ips dolors am cons Adip’e s doeiusm temp-in-utla etd magnaa e admin veniam …"
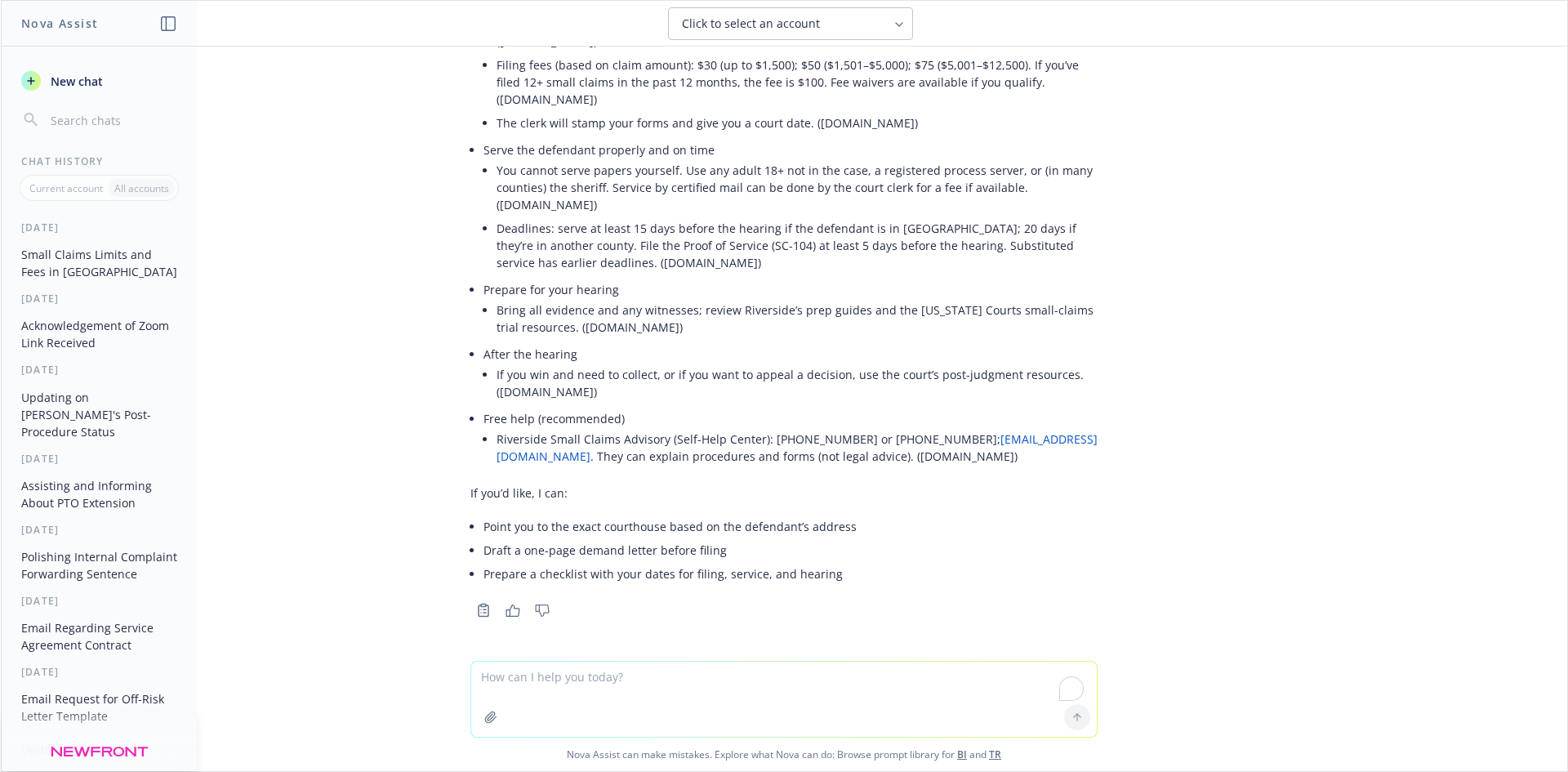
scroll to position [6050, 0]
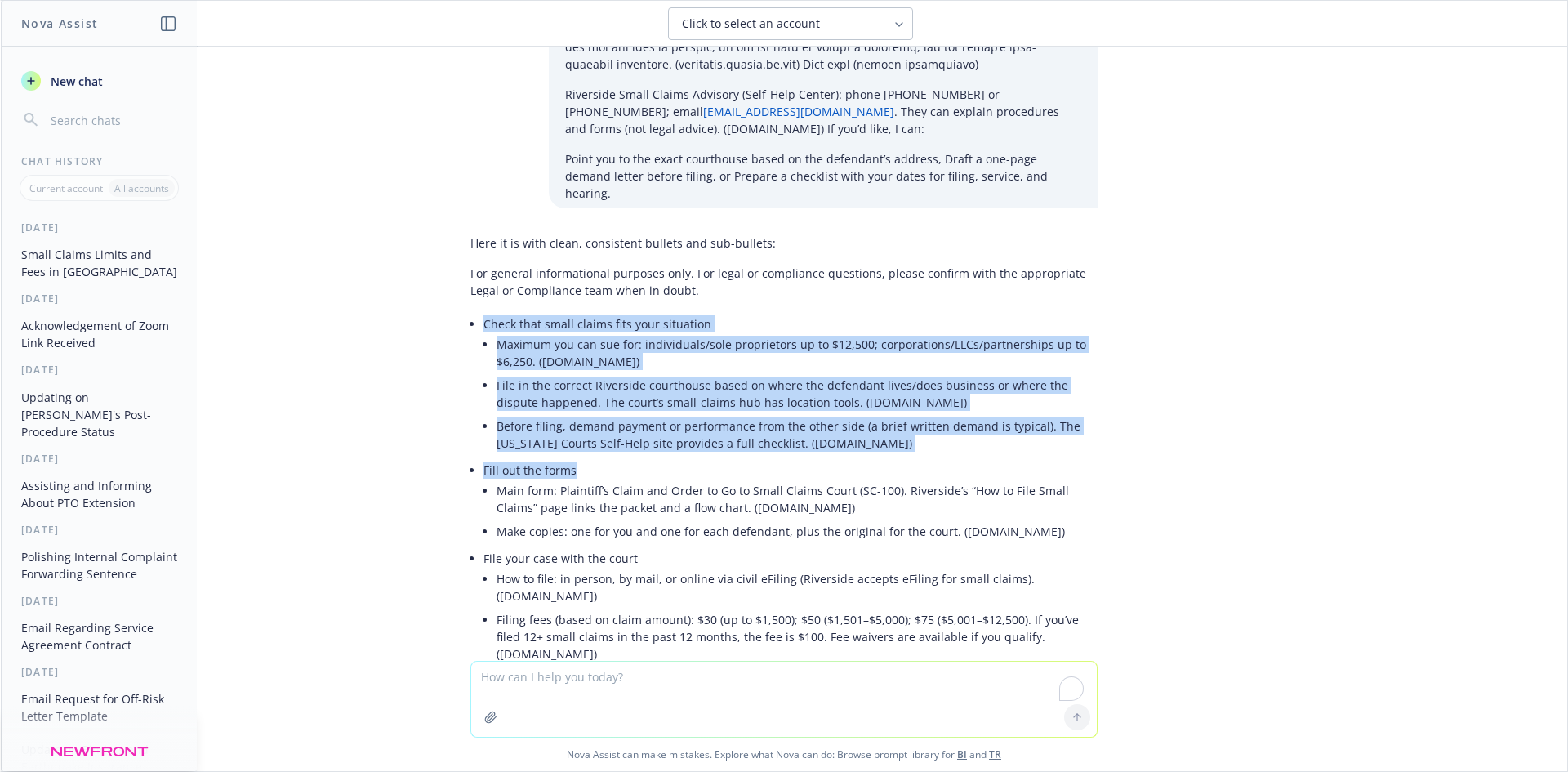
drag, startPoint x: 462, startPoint y: 311, endPoint x: 735, endPoint y: 464, distance: 313.0
click at [735, 464] on div "Here it is with clean, consistent bullets and sub-bullets: For general informat…" at bounding box center [784, 688] width 627 height 919
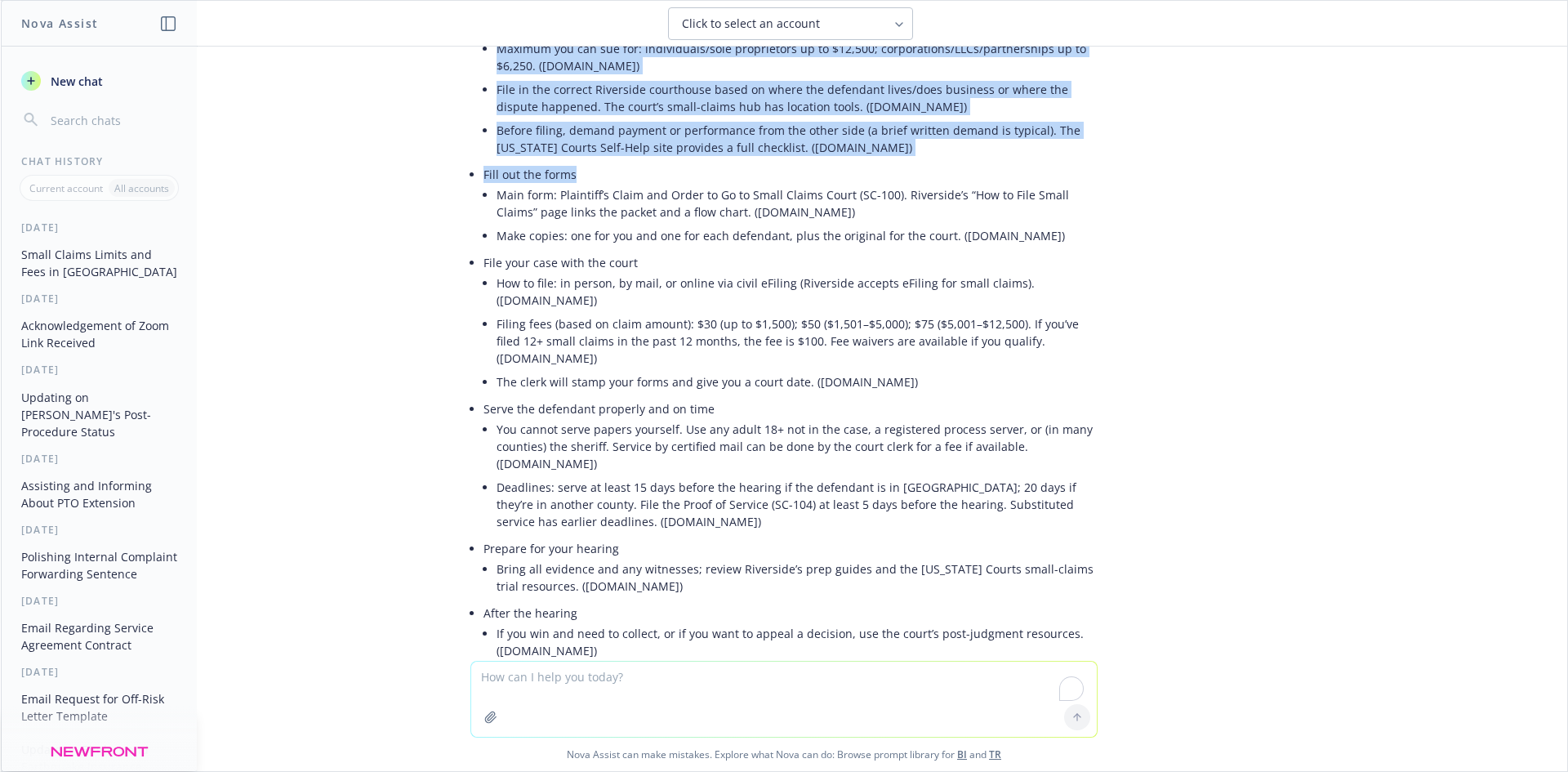
scroll to position [6621, 0]
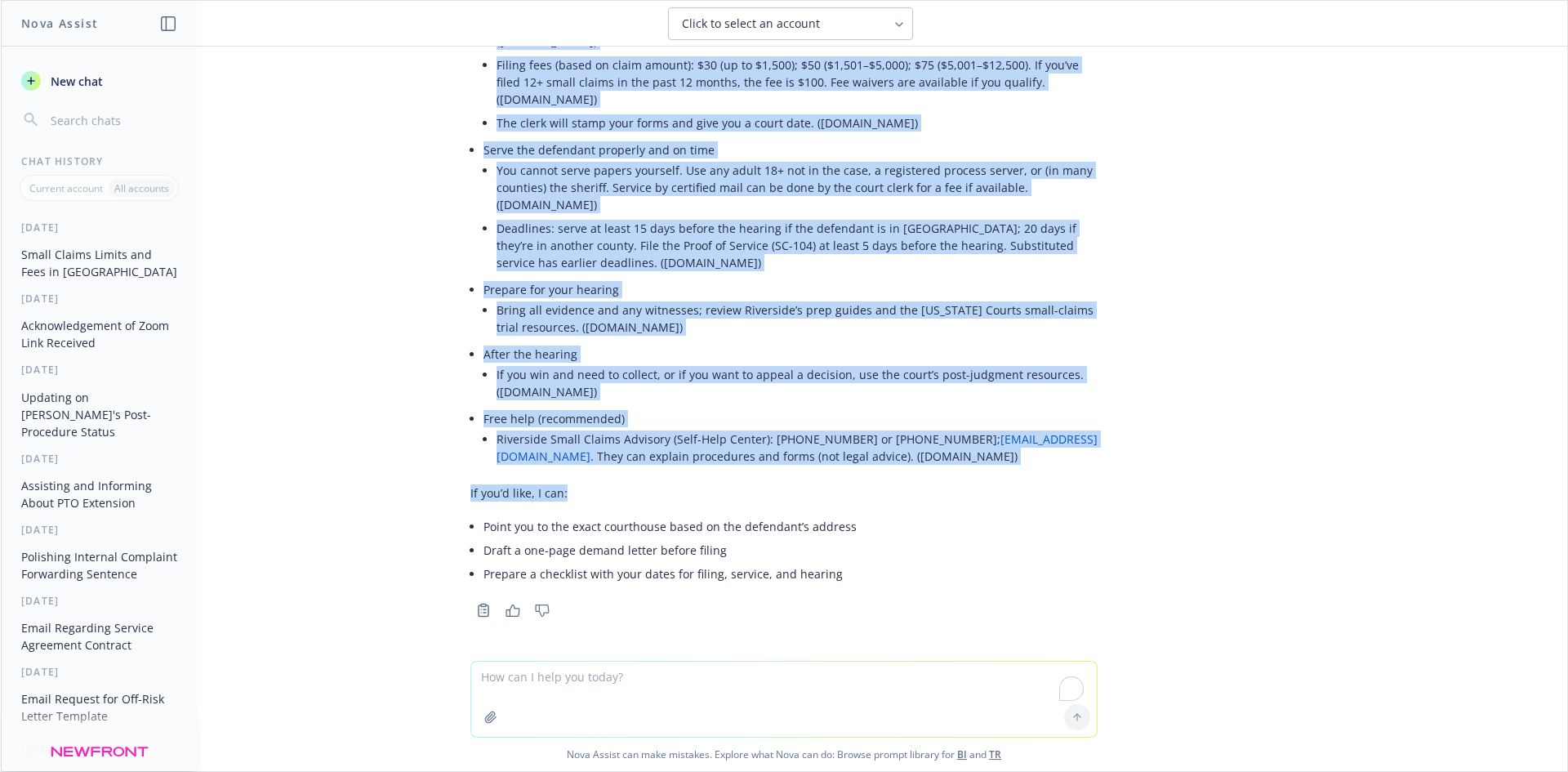
click at [848, 487] on p "If you’d like, I can:" at bounding box center [784, 493] width 627 height 18
click at [831, 472] on div "Here it is with clean, consistent bullets and sub-bullets: For general informat…" at bounding box center [784, 133] width 627 height 919
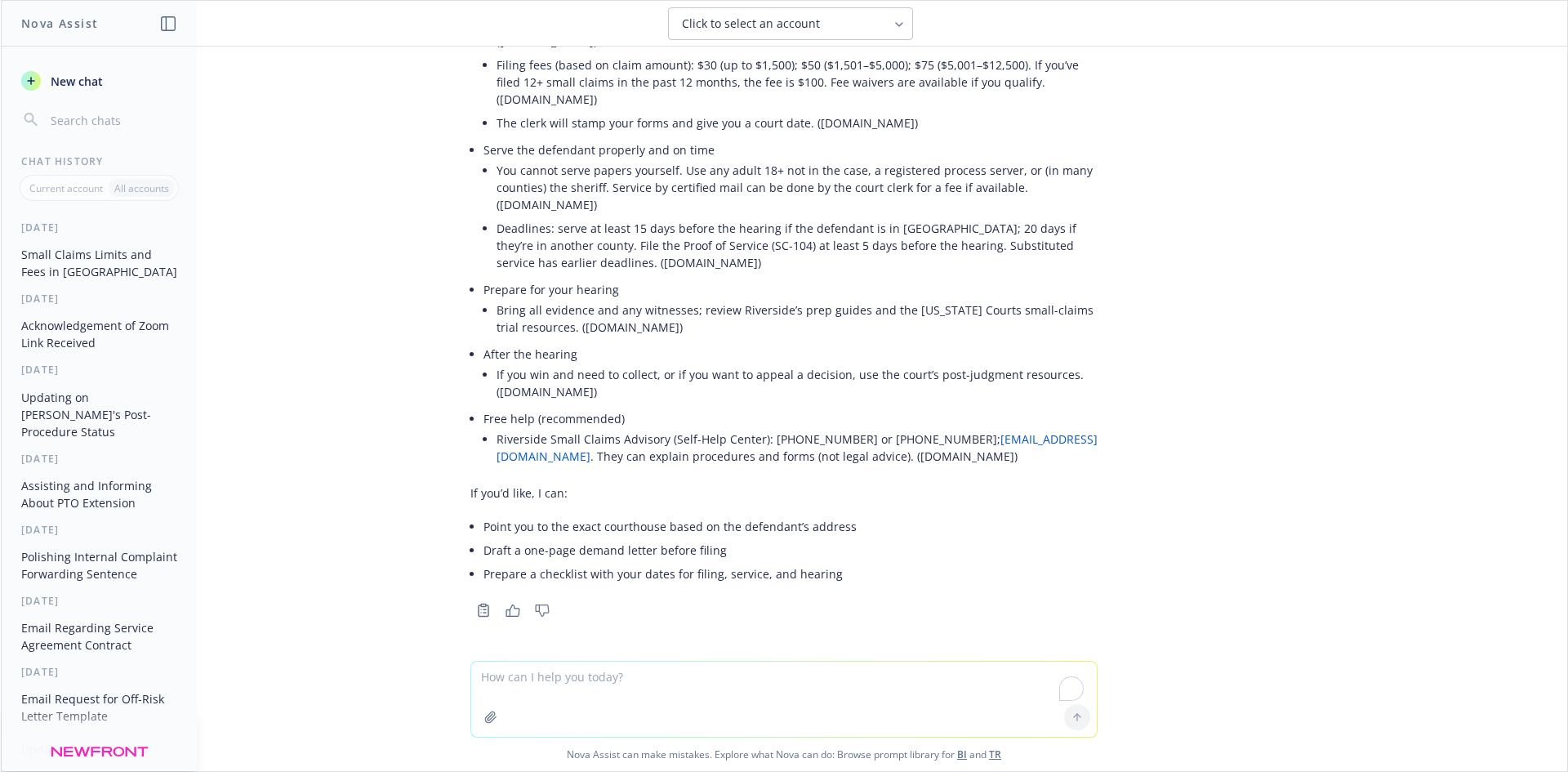
click at [823, 589] on div "Here it is with clean, consistent bullets and sub-bullets: For general informat…" at bounding box center [784, 133] width 627 height 919
drag, startPoint x: 817, startPoint y: 585, endPoint x: 460, endPoint y: 580, distance: 357.0
click at [470, 580] on div "Here it is with clean, consistent bullets and sub-bullets: For general informat…" at bounding box center [784, 133] width 627 height 919
copy li "Prepare a checklist with your dates for filing, service, and hearing"
click at [571, 679] on textarea "To enrich screen reader interactions, please activate Accessibility in Grammarl…" at bounding box center [784, 699] width 625 height 75
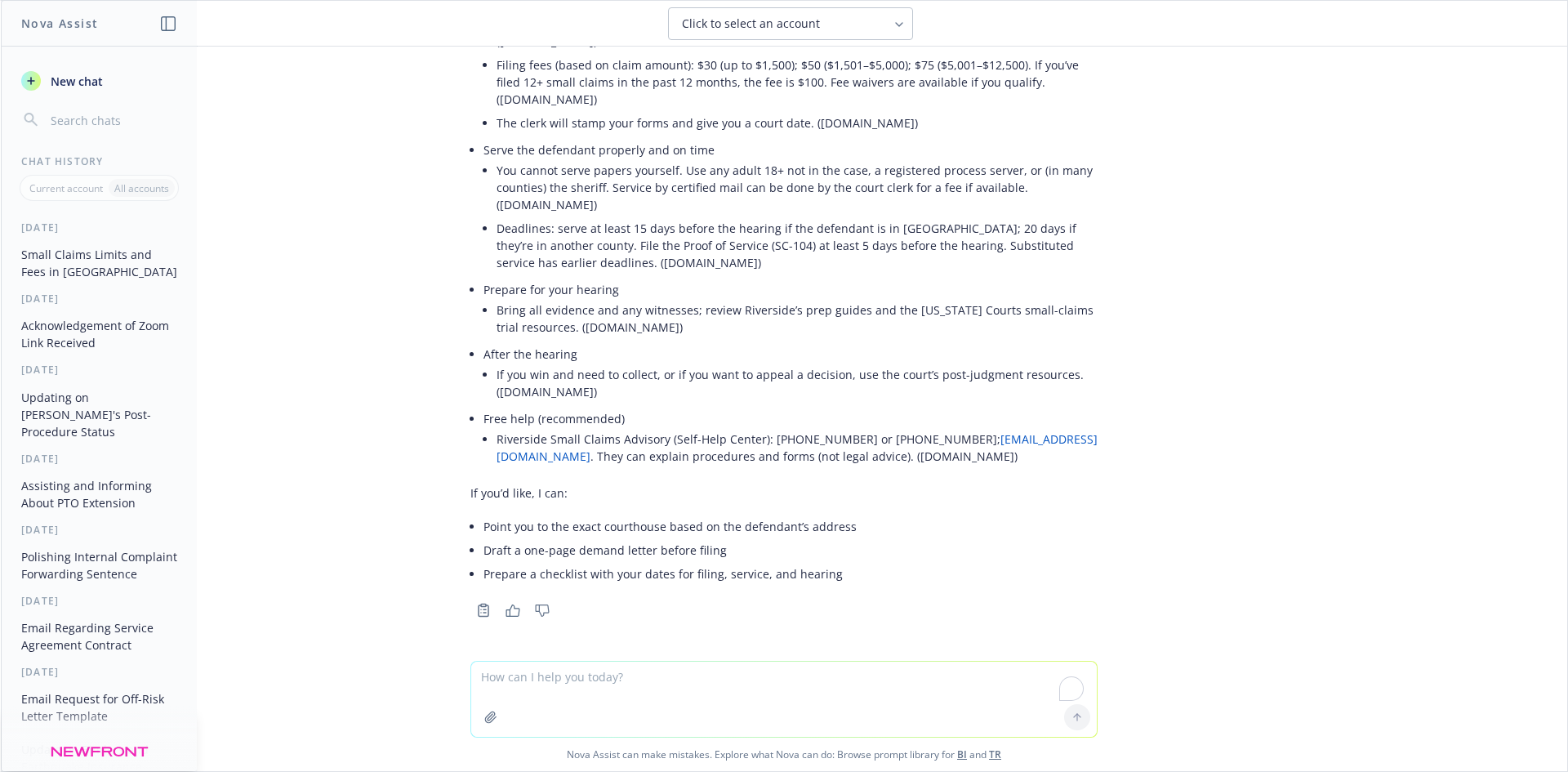
paste textarea "Prepare a checklist with your dates for filing, service, and hearing"
type textarea "Prepare a checklist with your dates for filing, service, and hearing"
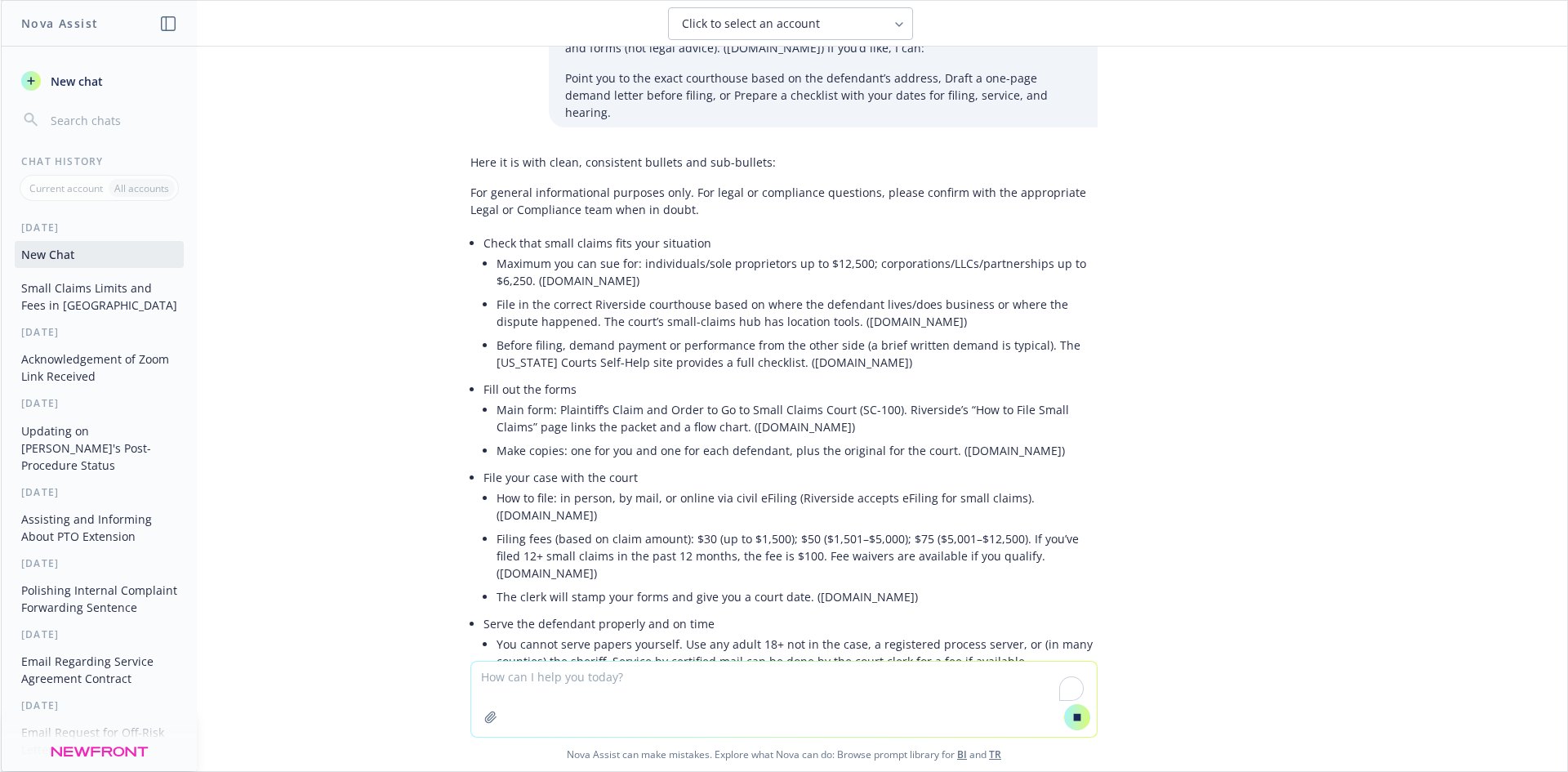
scroll to position [5792, 0]
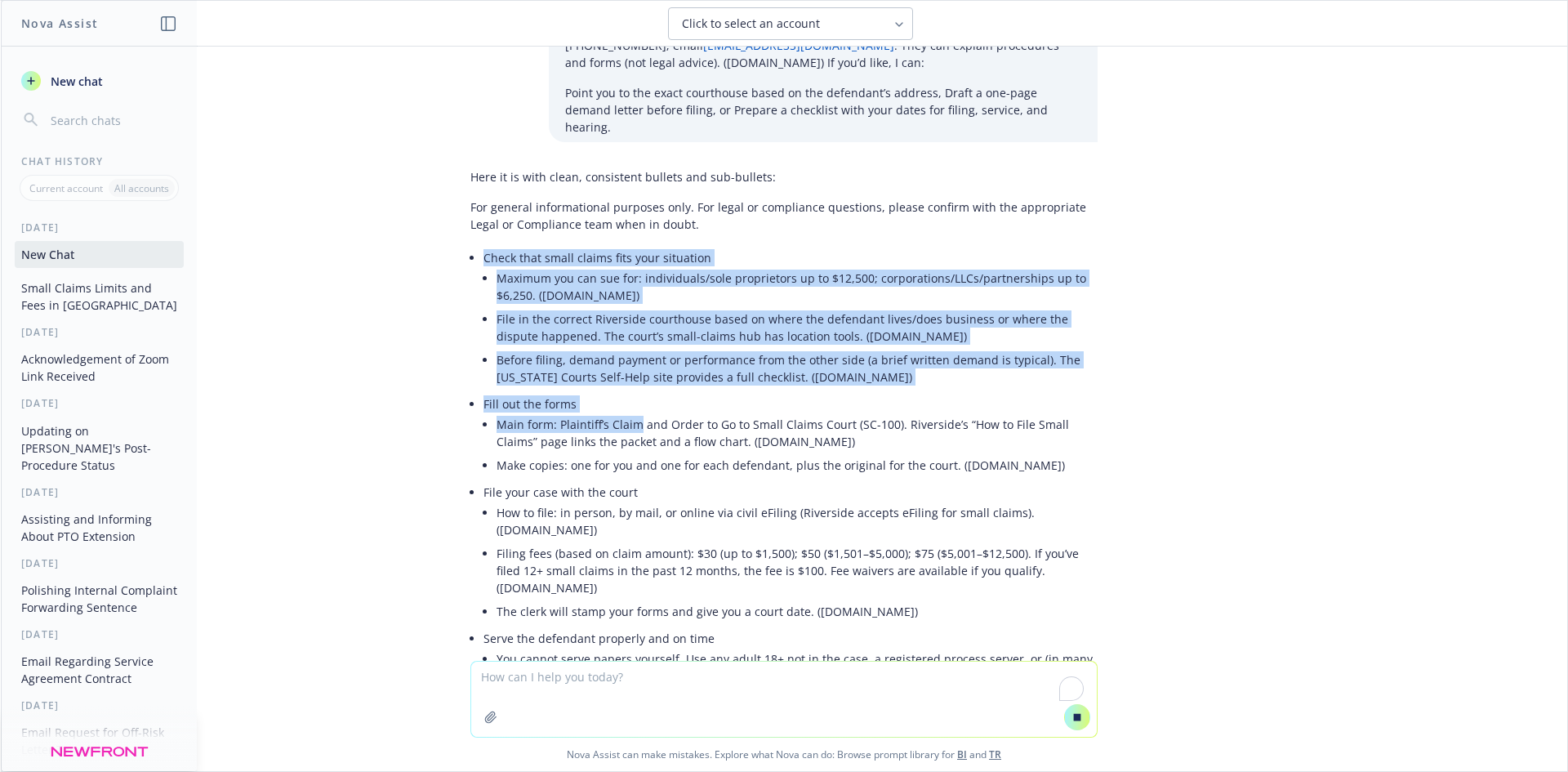
drag, startPoint x: 474, startPoint y: 255, endPoint x: 640, endPoint y: 450, distance: 256.1
click at [640, 448] on ul "Check that small claims fits your situation Maximum you can sue for: individual…" at bounding box center [790, 603] width 614 height 713
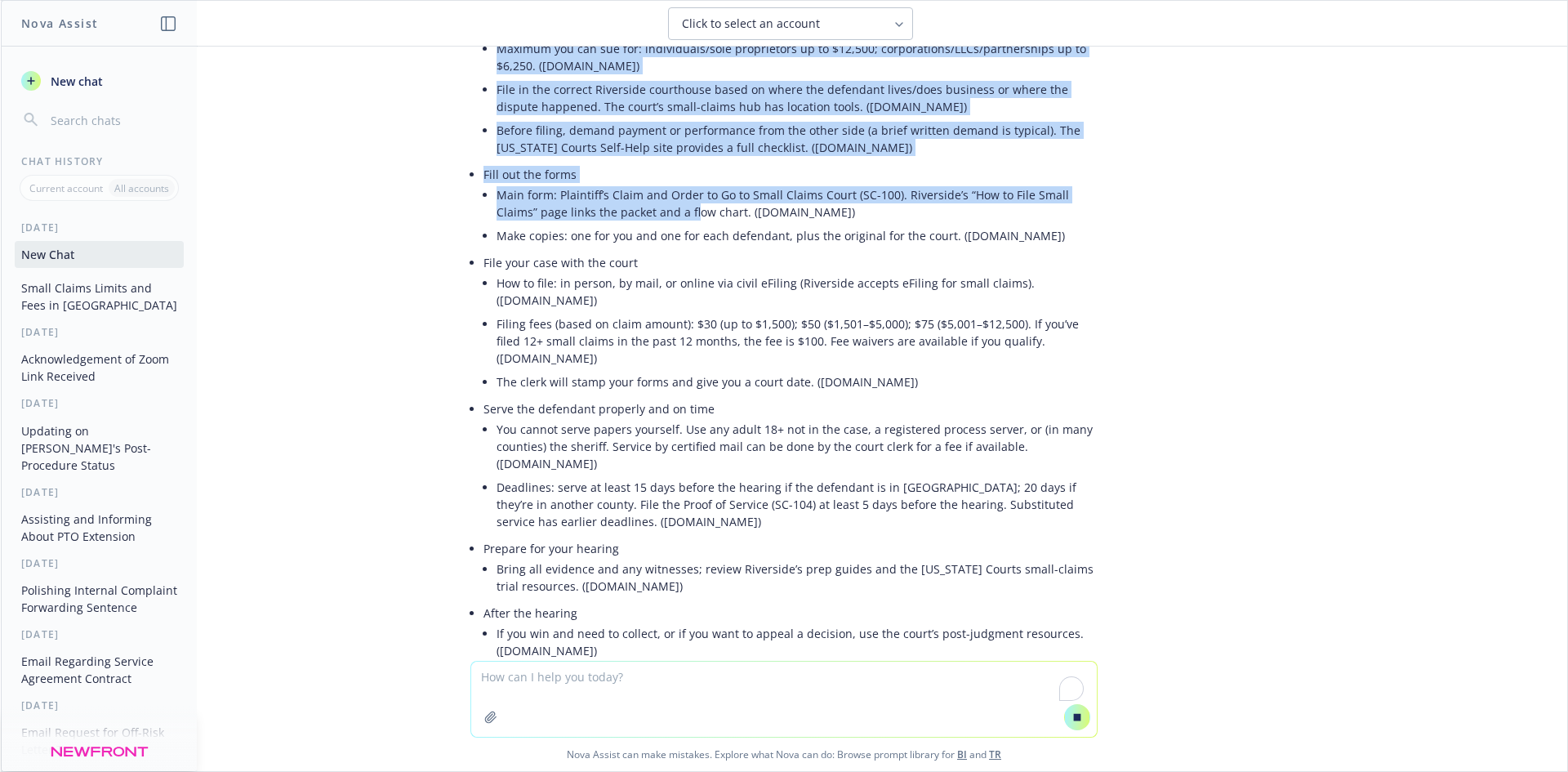
scroll to position [6364, 0]
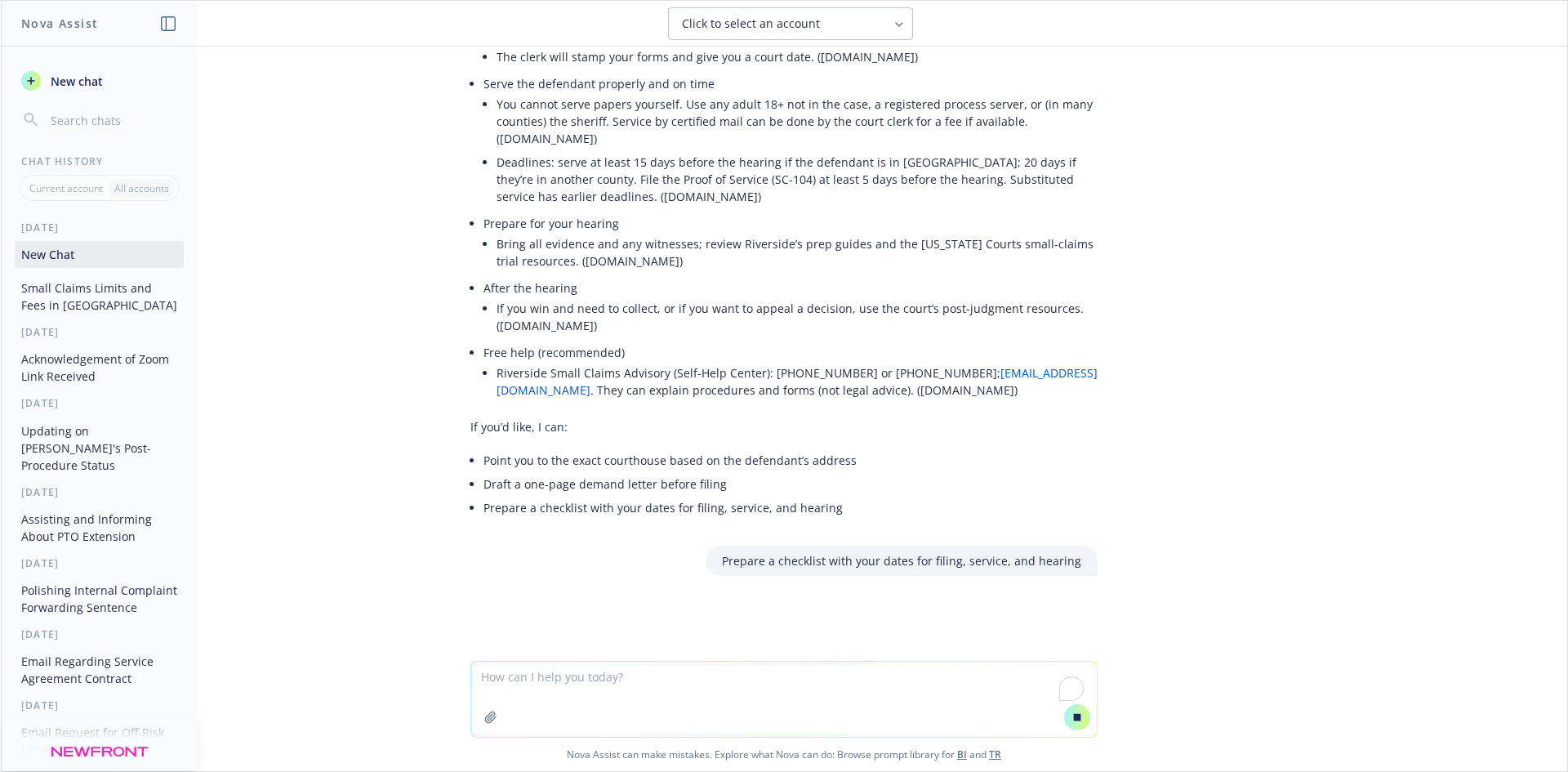
click at [629, 397] on li "Riverside Small Claims Advisory (Self-Help Center): [PHONE_NUMBER] or [PHONE_NU…" at bounding box center [797, 381] width 601 height 41
copy ul "Lorem ipsu dolor sitame cons adip elitseddo Eiusmod tem inc utl etd: magnaaliqu…"
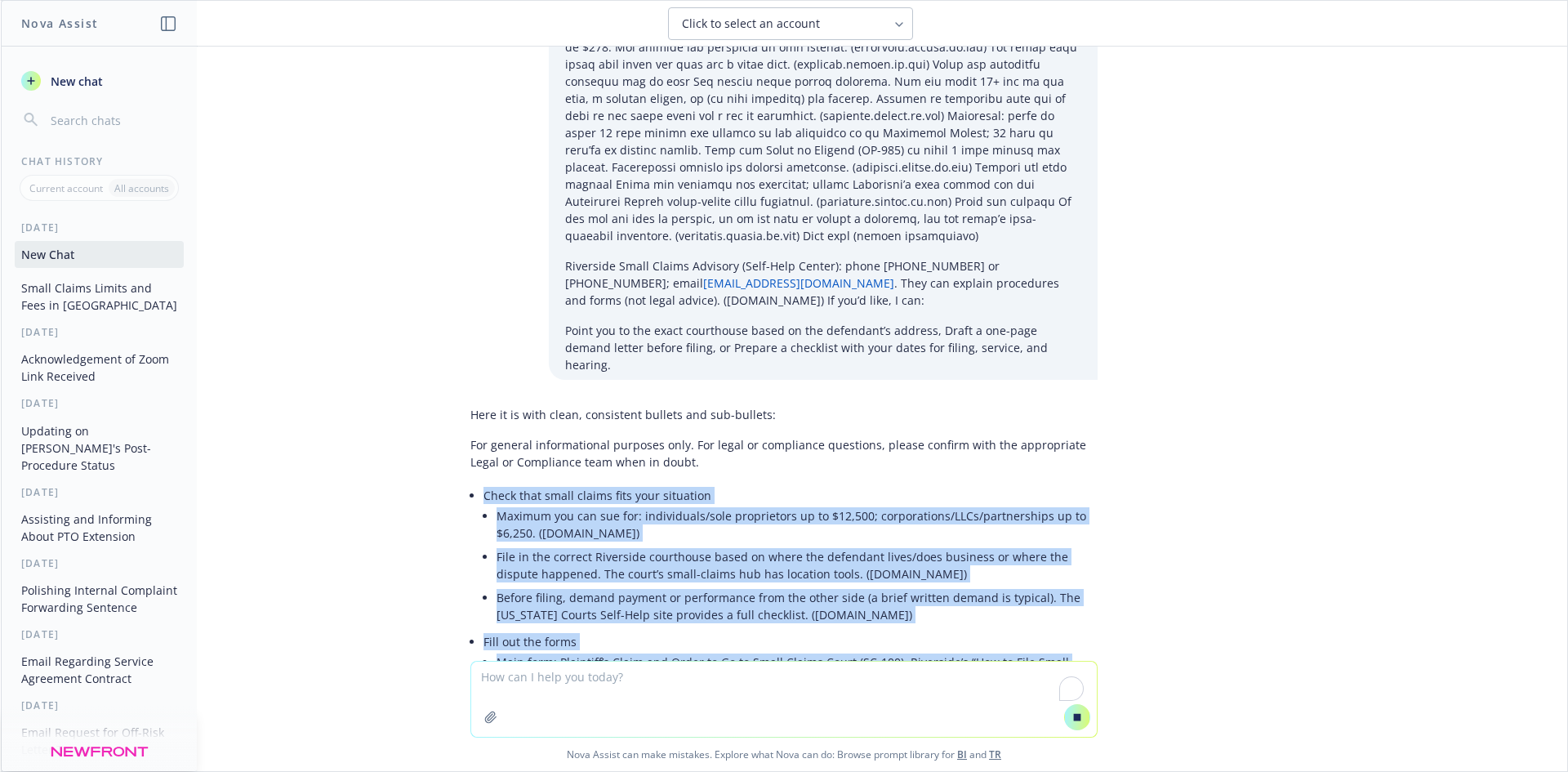
scroll to position [5547, 0]
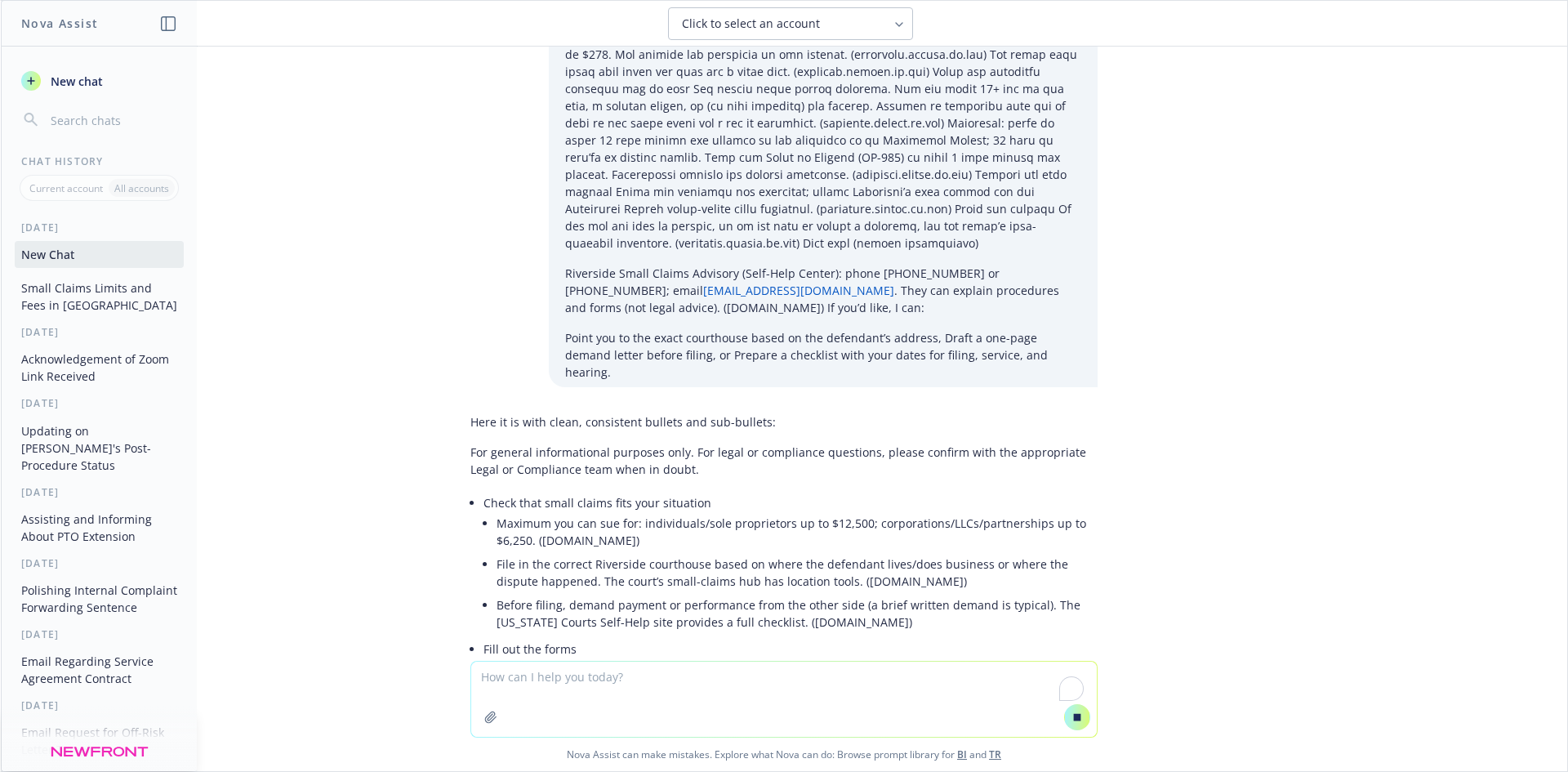
drag, startPoint x: 452, startPoint y: 449, endPoint x: 639, endPoint y: 454, distance: 187.1
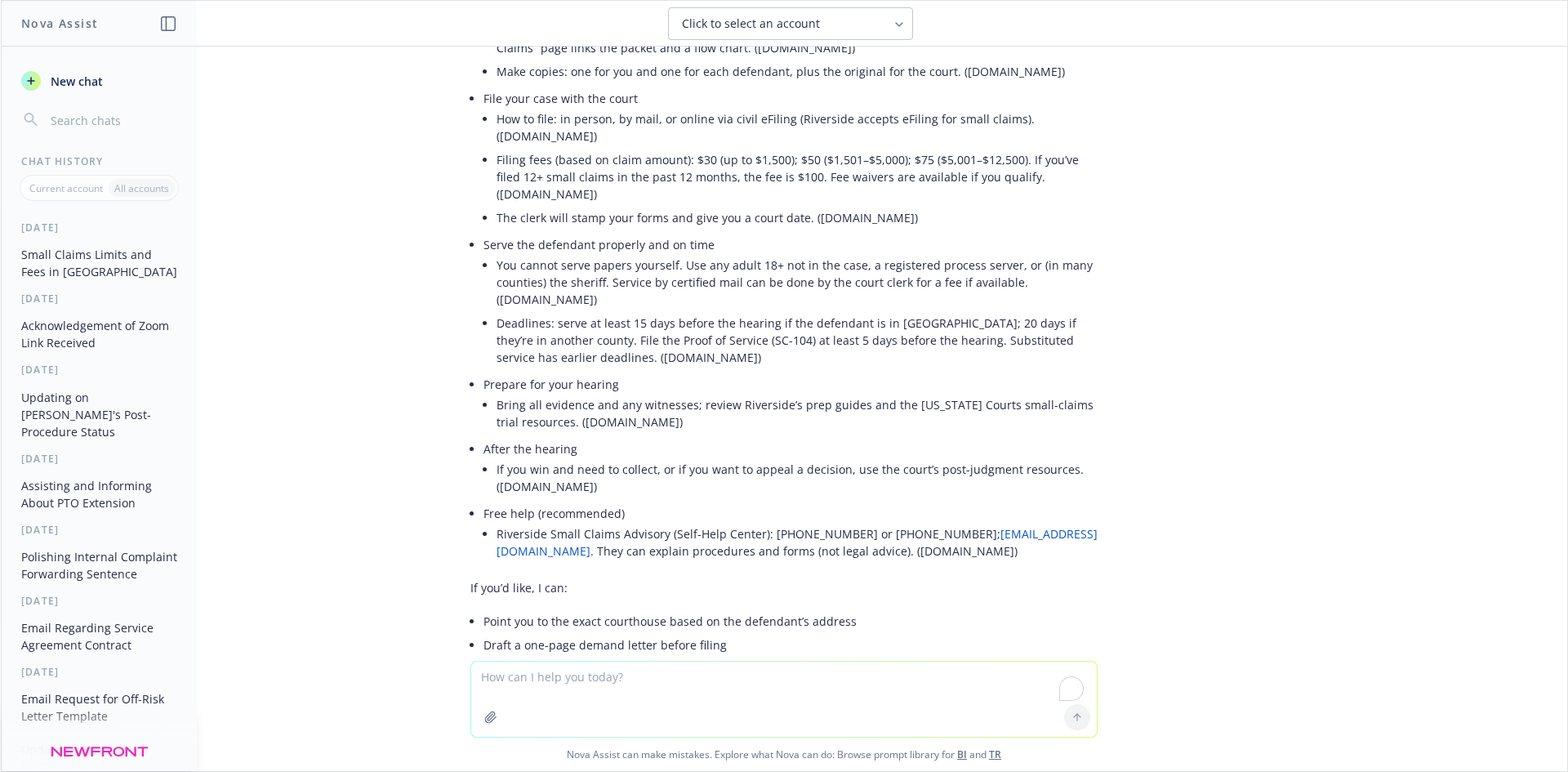
scroll to position [6579, 0]
